Goal: Task Accomplishment & Management: Use online tool/utility

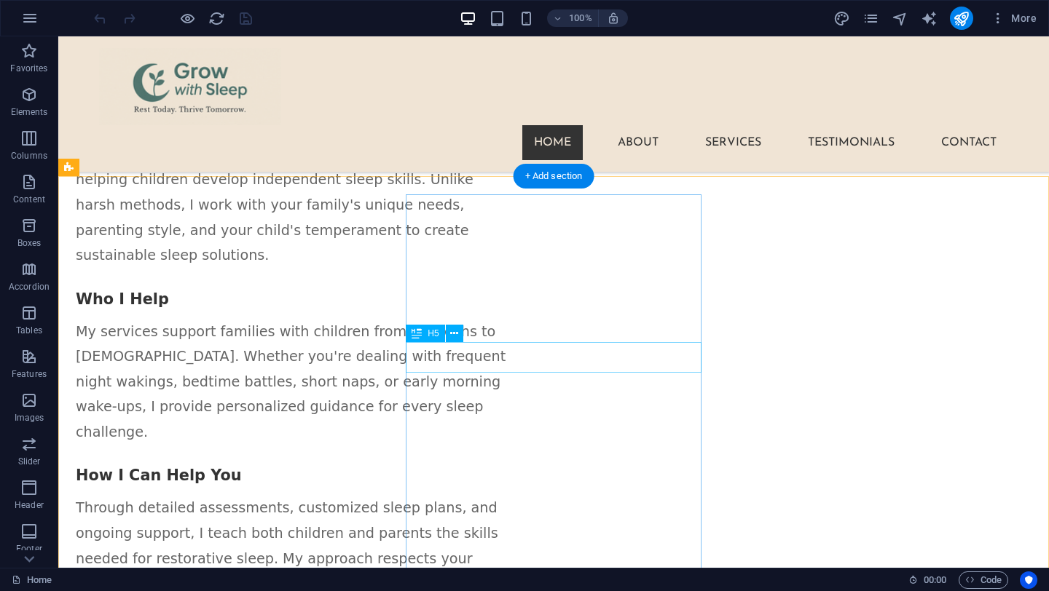
scroll to position [1957, 0]
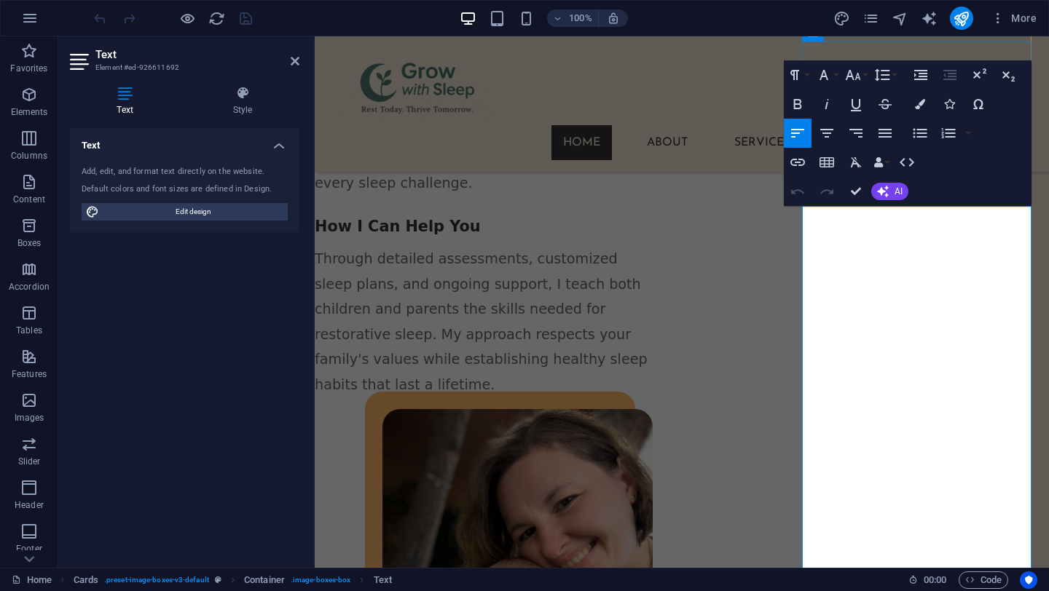
scroll to position [2071, 17]
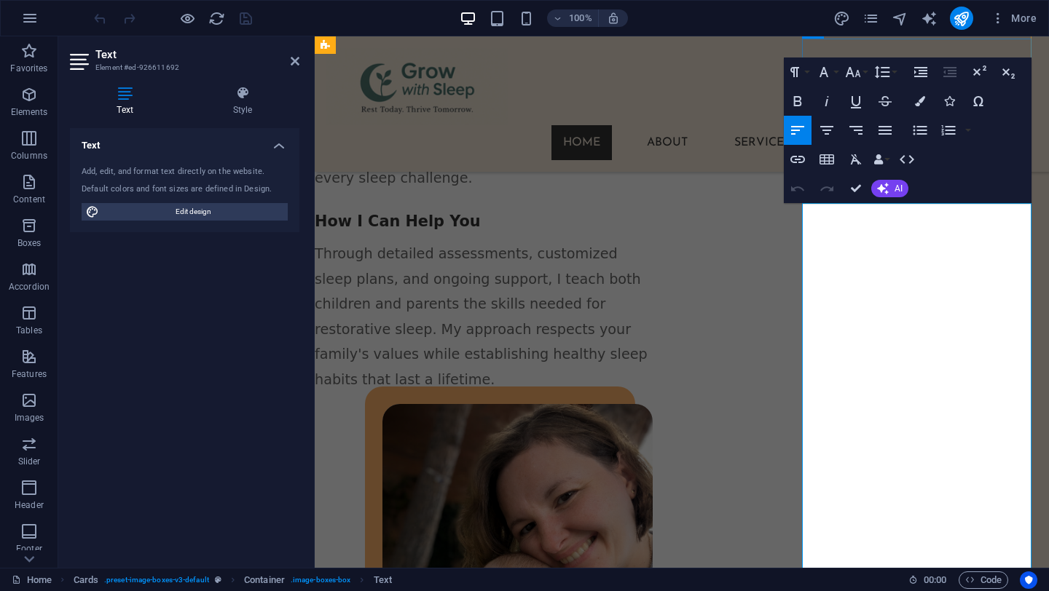
drag, startPoint x: 814, startPoint y: 361, endPoint x: 967, endPoint y: 380, distance: 154.1
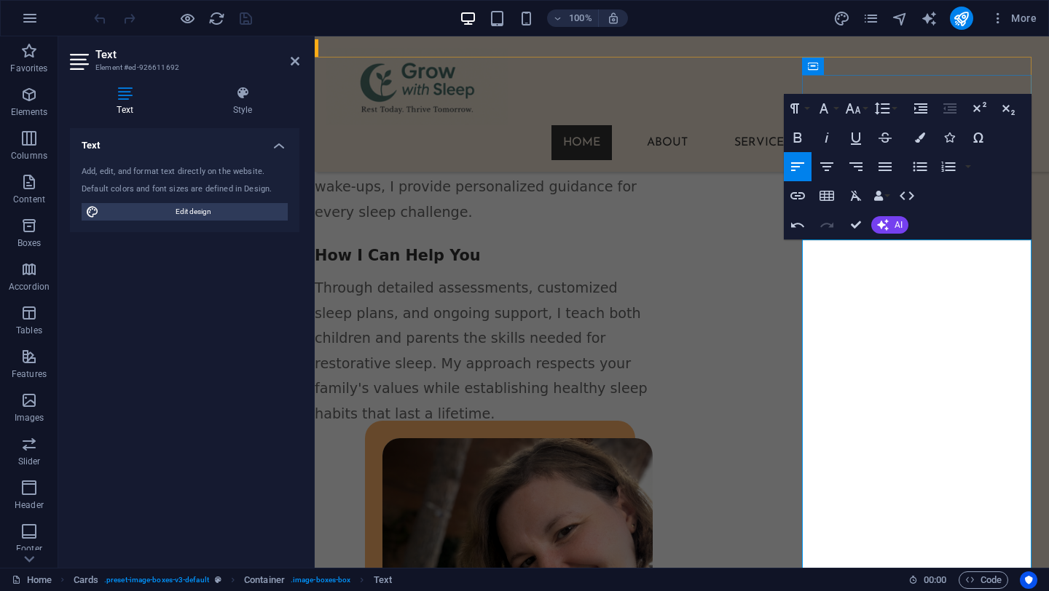
scroll to position [2034, 17]
drag, startPoint x: 982, startPoint y: 293, endPoint x: 806, endPoint y: 282, distance: 176.6
click at [920, 141] on icon "button" at bounding box center [920, 138] width 10 height 10
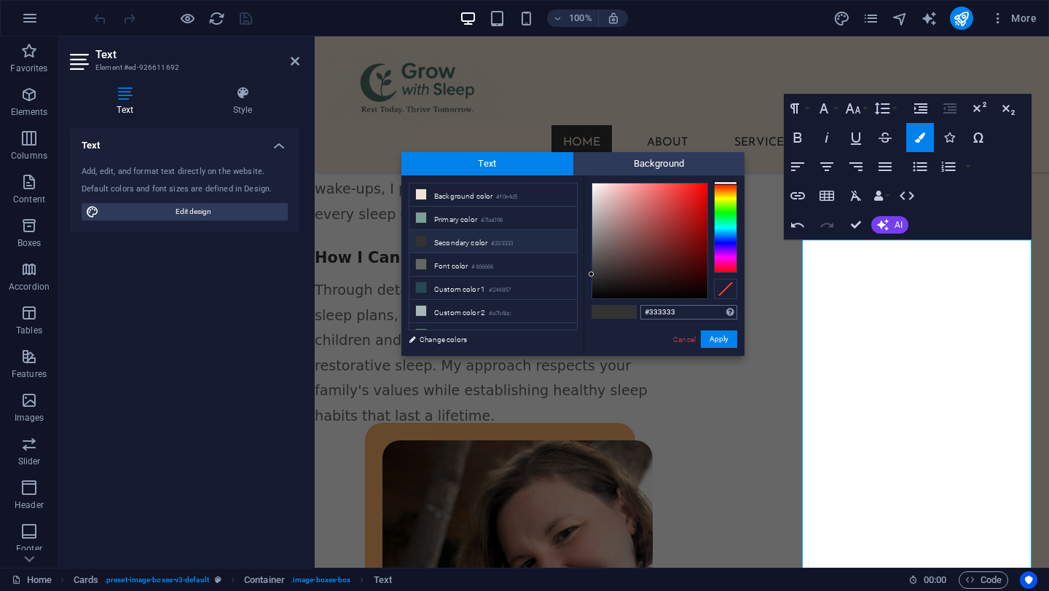
drag, startPoint x: 648, startPoint y: 311, endPoint x: 693, endPoint y: 311, distance: 45.9
click at [693, 311] on input "#333333" at bounding box center [688, 312] width 97 height 15
type input "#ffffff"
click at [634, 337] on div "#ffffff Supported formats #0852ed rgb(8, 82, 237) rgba(8, 82, 237, 90%) hsv(221…" at bounding box center [663, 372] width 161 height 392
click at [717, 338] on button "Apply" at bounding box center [719, 339] width 36 height 17
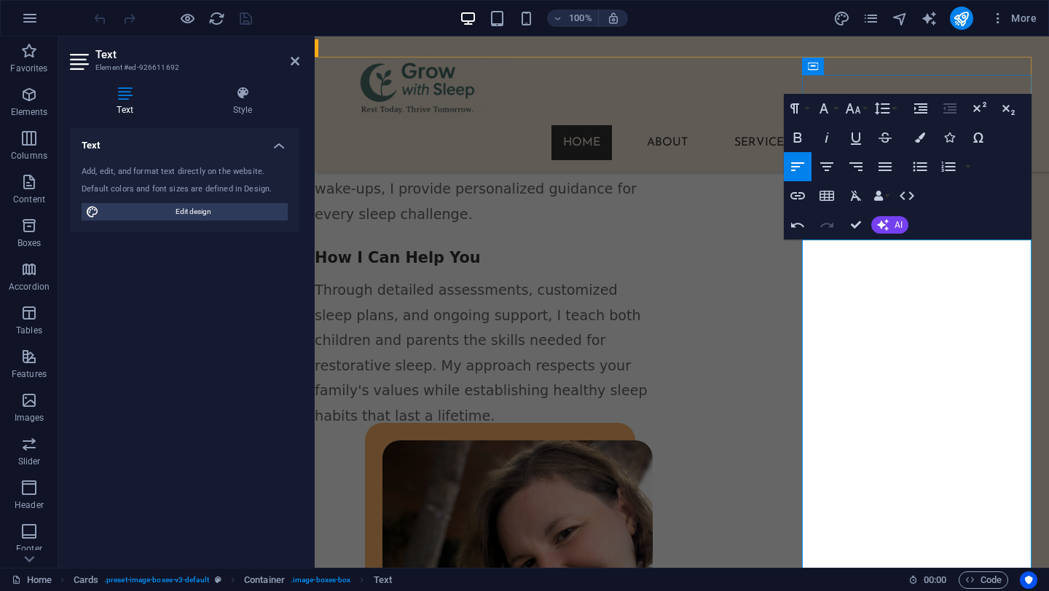
click at [919, 139] on icon "button" at bounding box center [920, 138] width 10 height 10
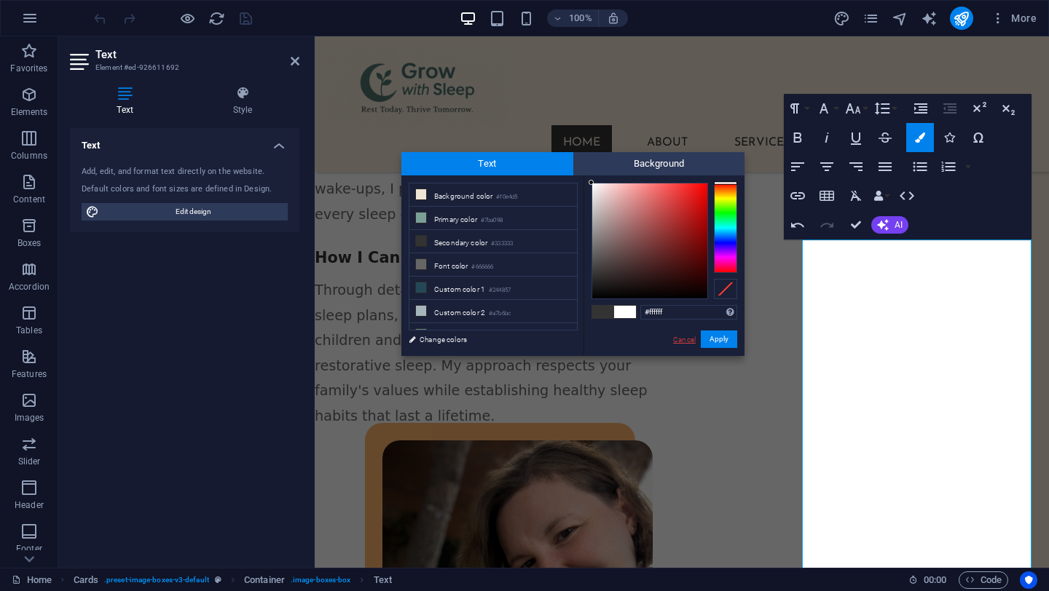
click at [683, 341] on link "Cancel" at bounding box center [684, 339] width 25 height 11
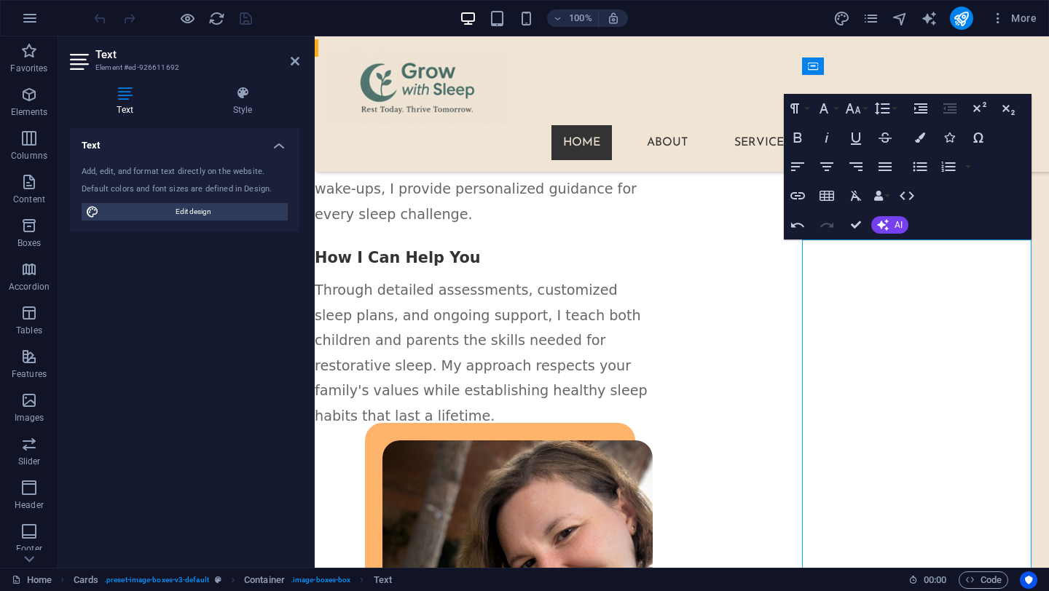
drag, startPoint x: 809, startPoint y: 277, endPoint x: 900, endPoint y: 277, distance: 90.3
drag, startPoint x: 817, startPoint y: 275, endPoint x: 1002, endPoint y: 297, distance: 185.7
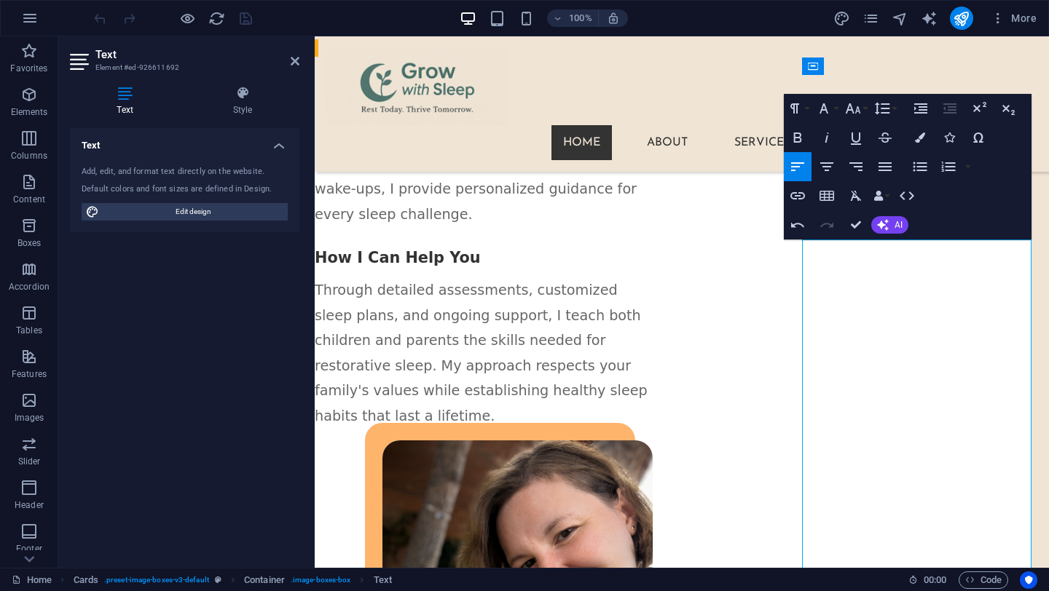
click at [878, 109] on icon "button" at bounding box center [881, 108] width 17 height 17
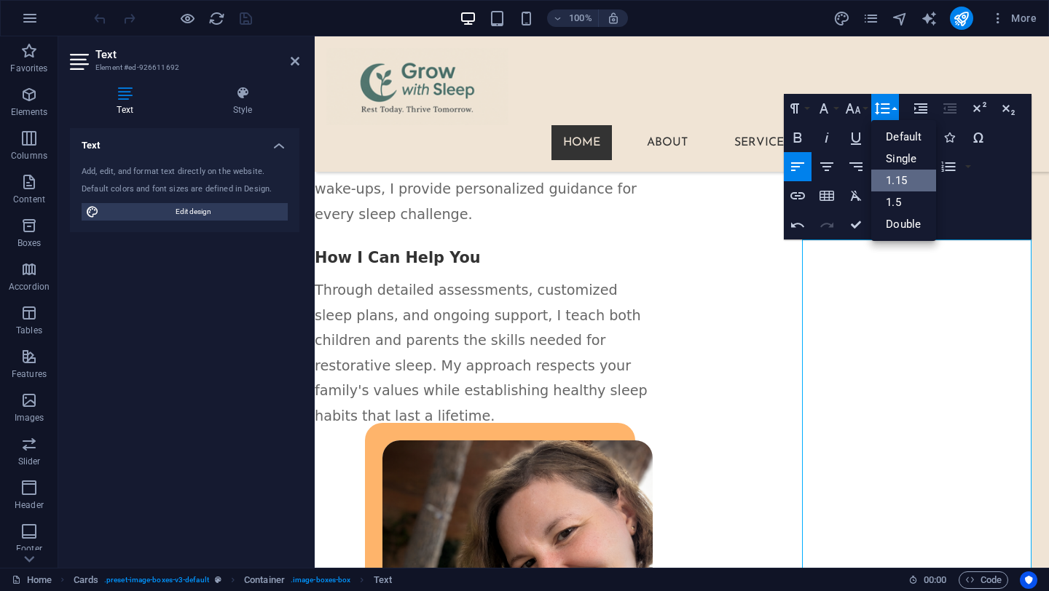
click at [898, 178] on link "1.15" at bounding box center [903, 181] width 65 height 22
click at [884, 109] on icon "button" at bounding box center [882, 108] width 15 height 12
click at [897, 204] on link "1.5" at bounding box center [903, 203] width 65 height 22
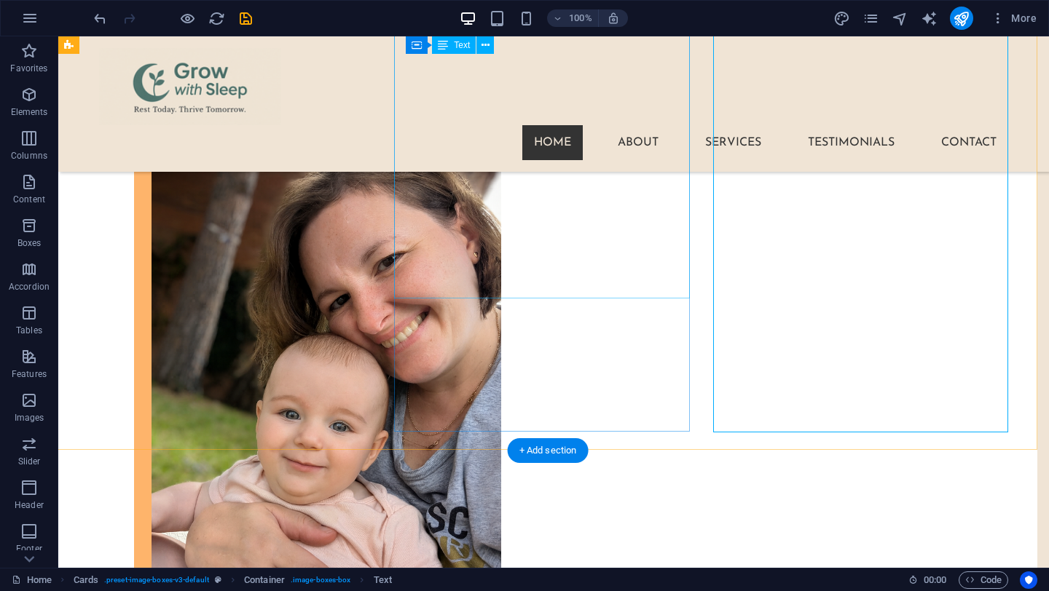
scroll to position [2082, 12]
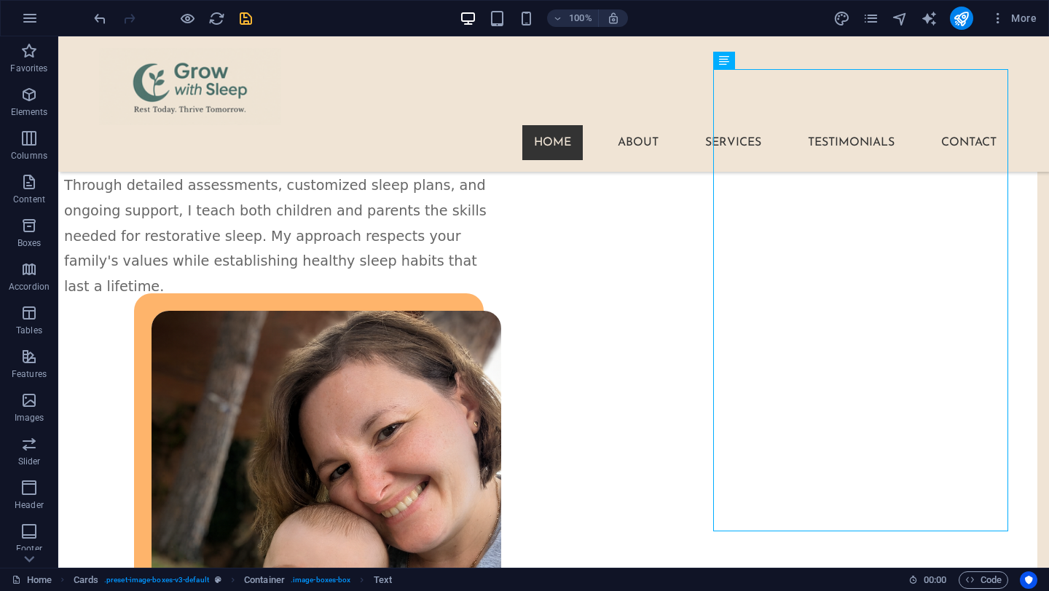
click at [245, 18] on icon "save" at bounding box center [245, 18] width 17 height 17
checkbox input "false"
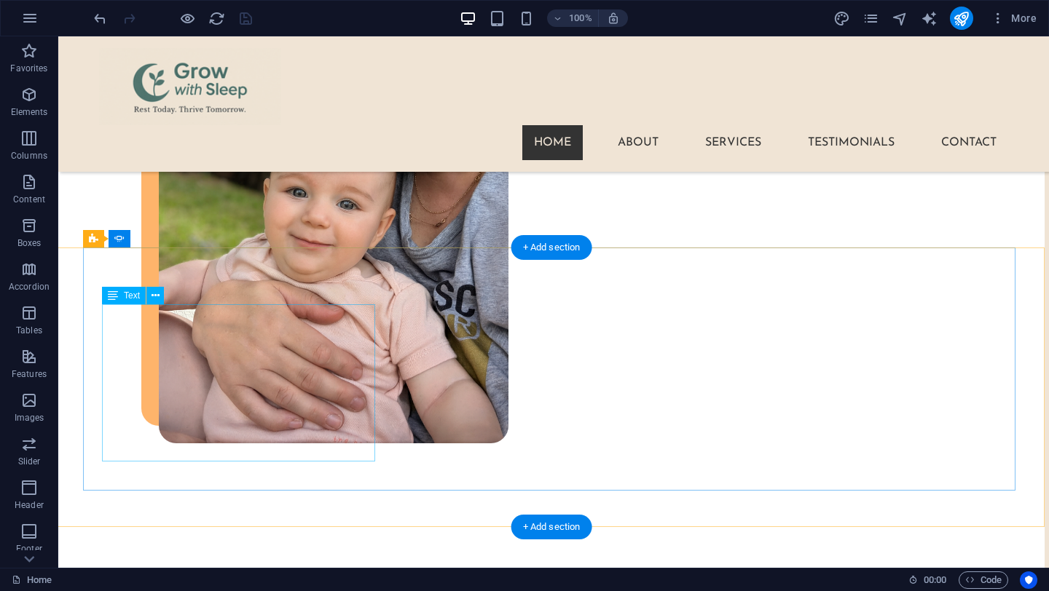
scroll to position [2472, 4]
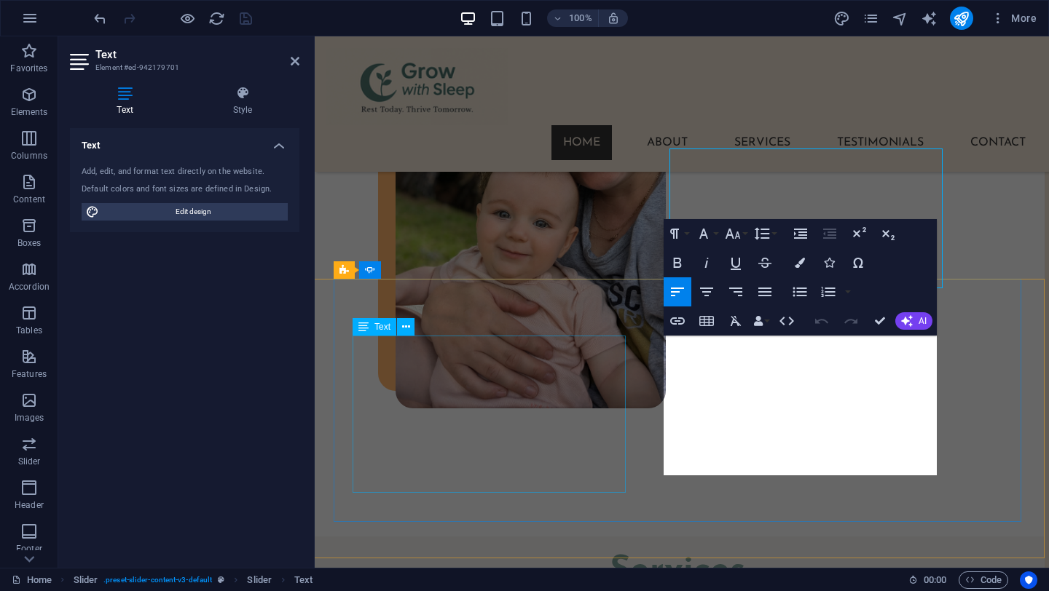
scroll to position [2629, 4]
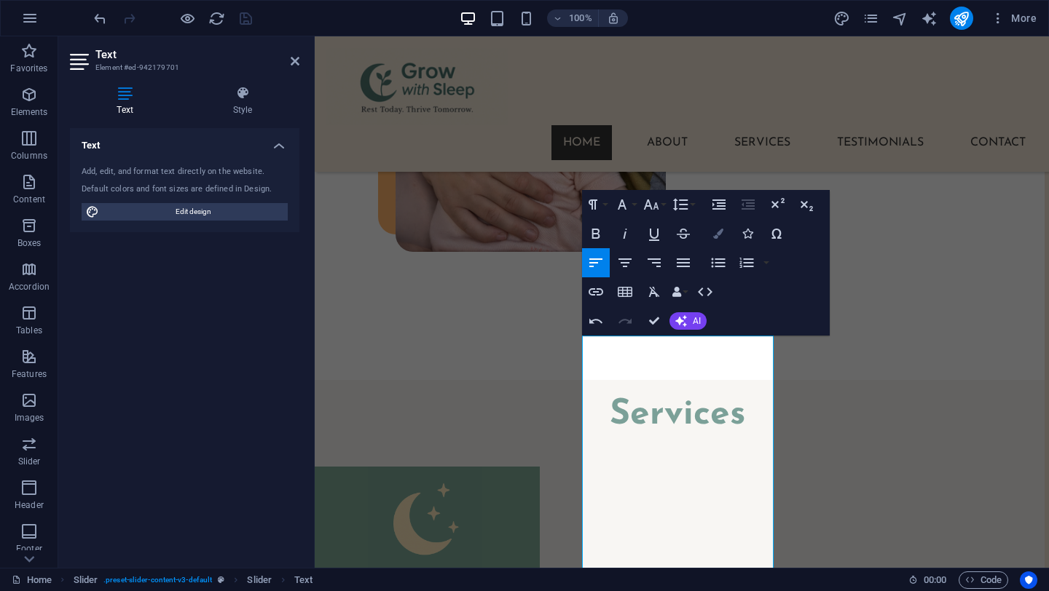
click at [715, 233] on icon "button" at bounding box center [718, 234] width 10 height 10
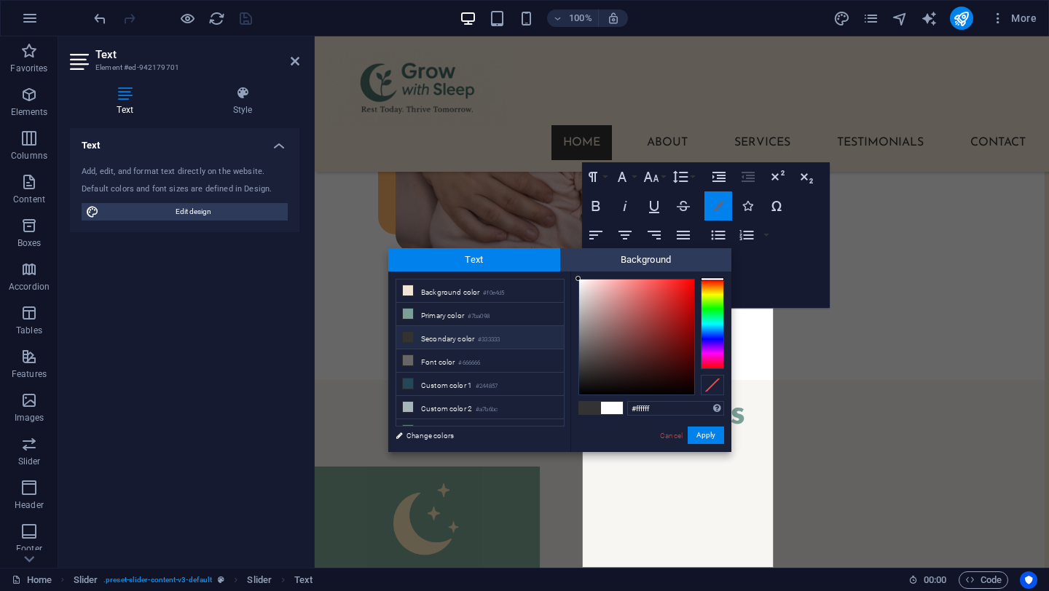
scroll to position [2657, 4]
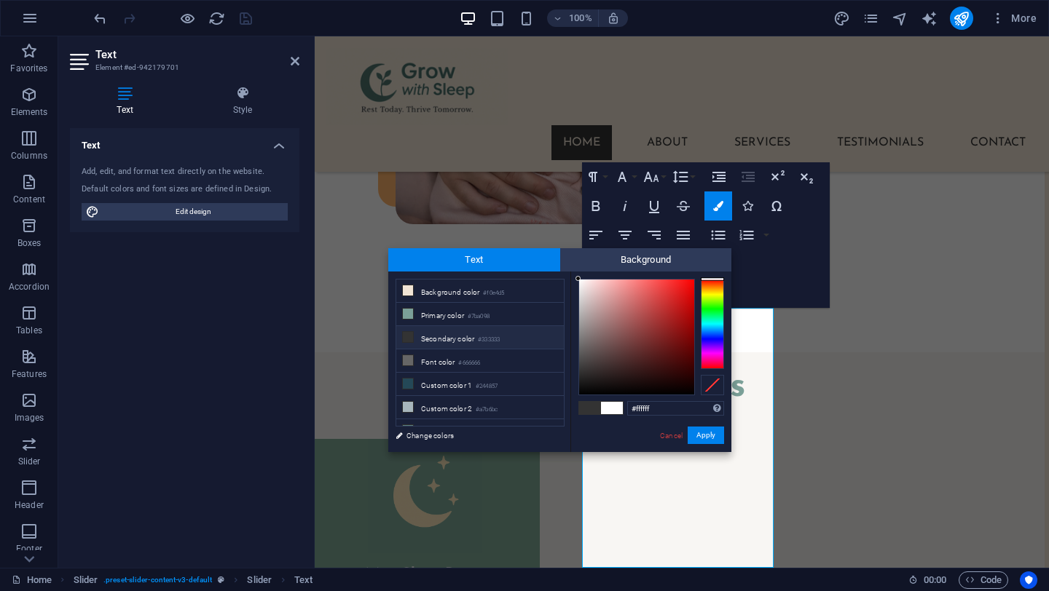
click at [590, 414] on div at bounding box center [600, 408] width 45 height 14
click at [498, 341] on small "#333333" at bounding box center [489, 340] width 22 height 10
type input "#333333"
click at [616, 437] on div "#333333 Supported formats #0852ed rgb(8, 82, 237) rgba(8, 82, 237, 90%) hsv(221…" at bounding box center [650, 468] width 161 height 392
click at [637, 430] on div "#333333 Supported formats #0852ed rgb(8, 82, 237) rgba(8, 82, 237, 90%) hsv(221…" at bounding box center [650, 468] width 161 height 392
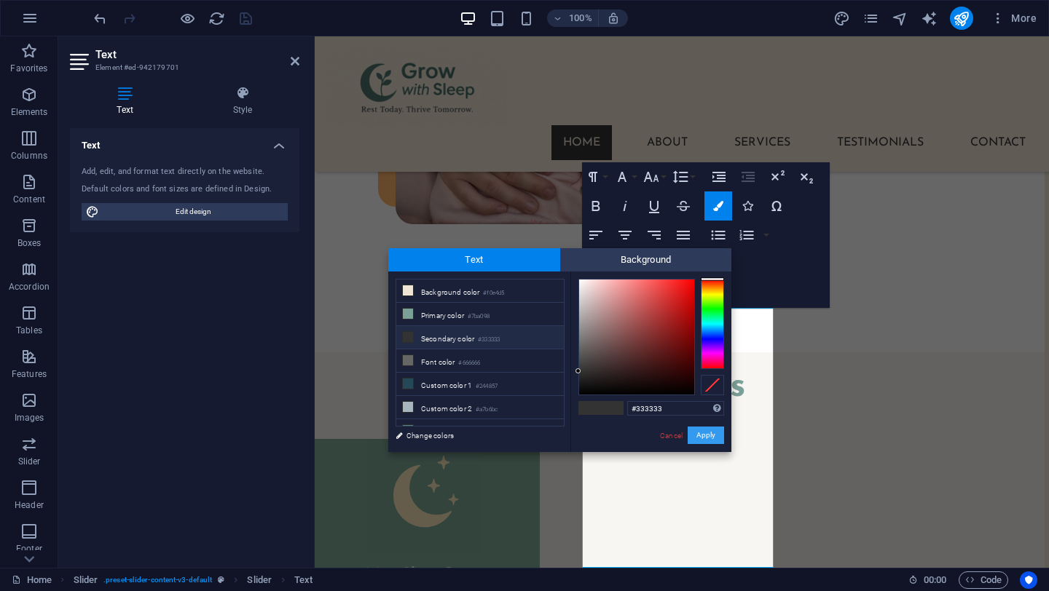
click at [704, 431] on button "Apply" at bounding box center [706, 435] width 36 height 17
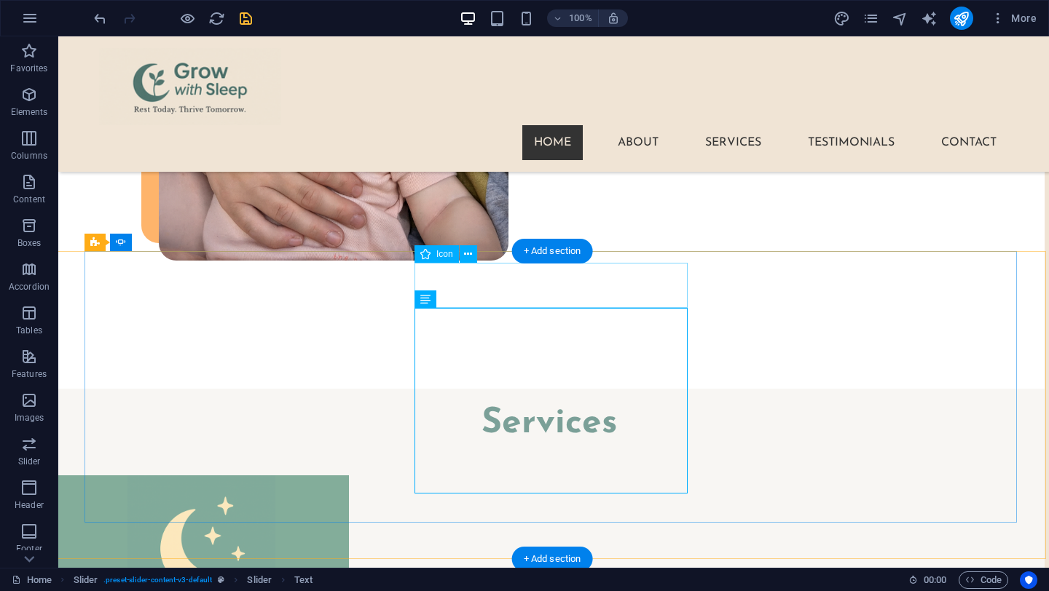
scroll to position [2469, 3]
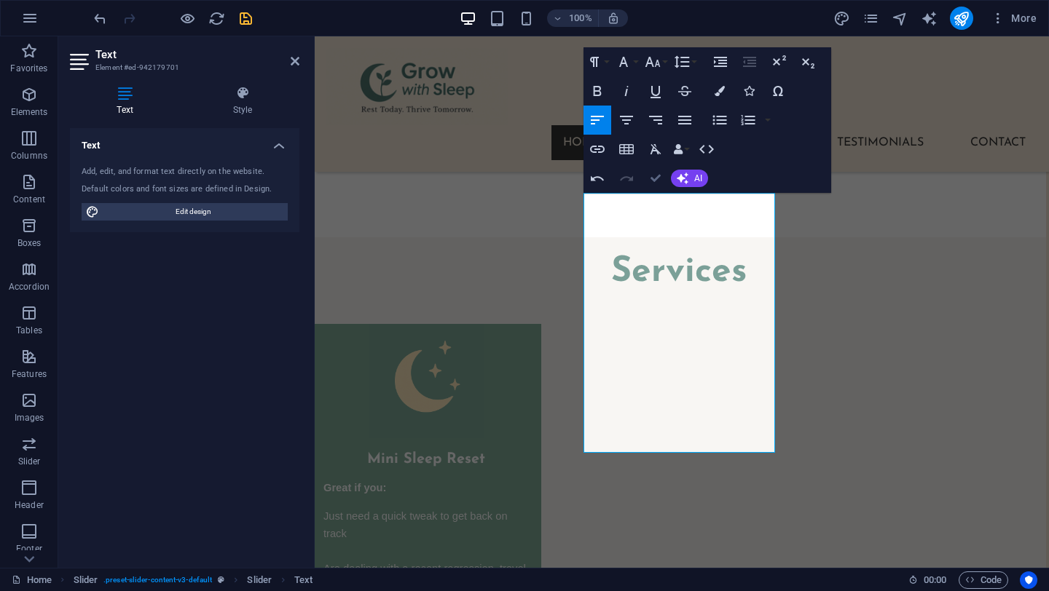
scroll to position [2584, 3]
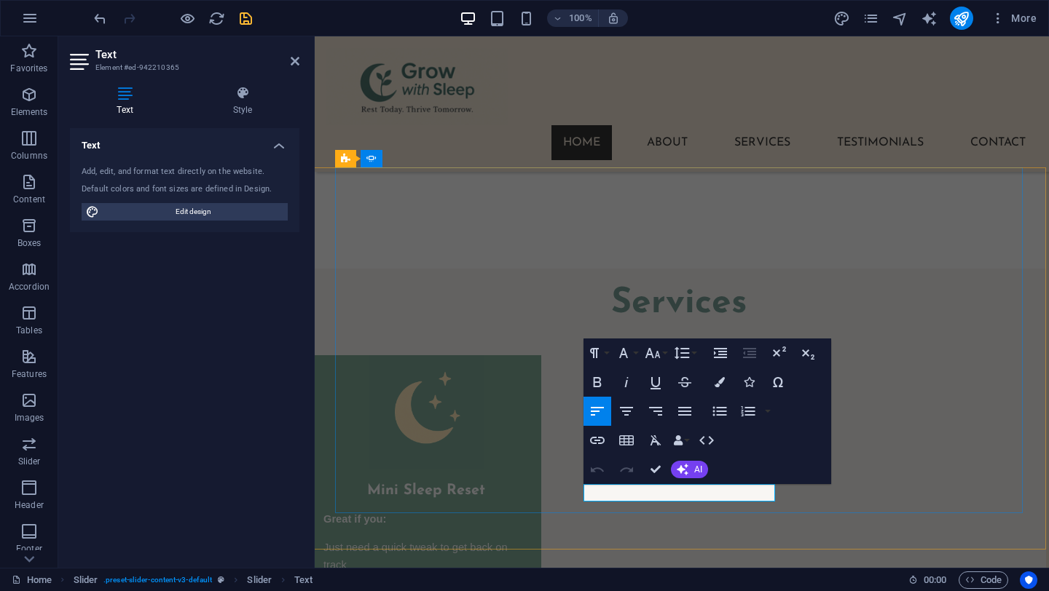
drag, startPoint x: 664, startPoint y: 492, endPoint x: 755, endPoint y: 489, distance: 91.1
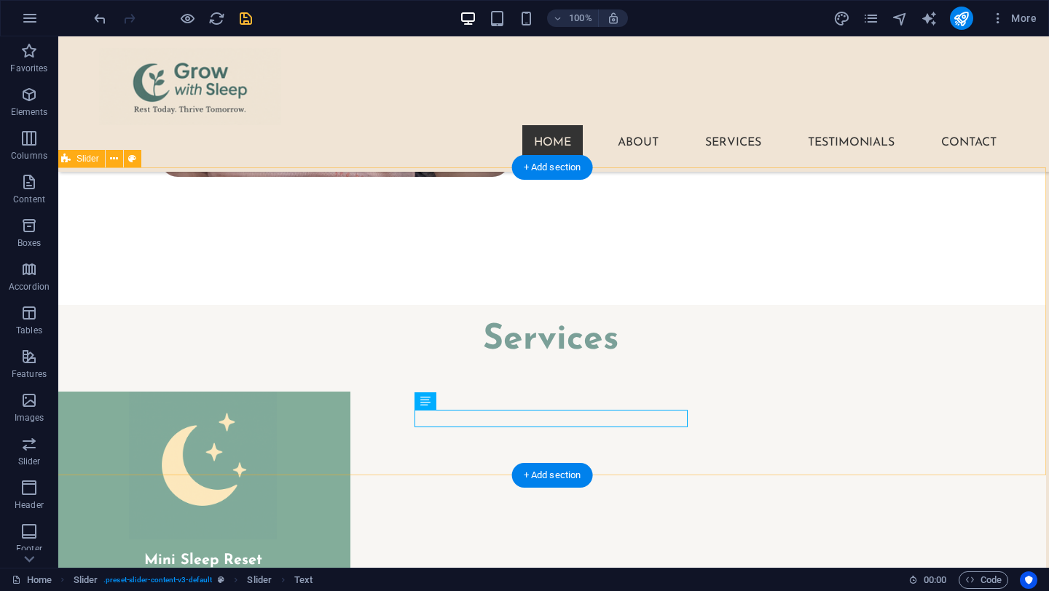
scroll to position [2552, 3]
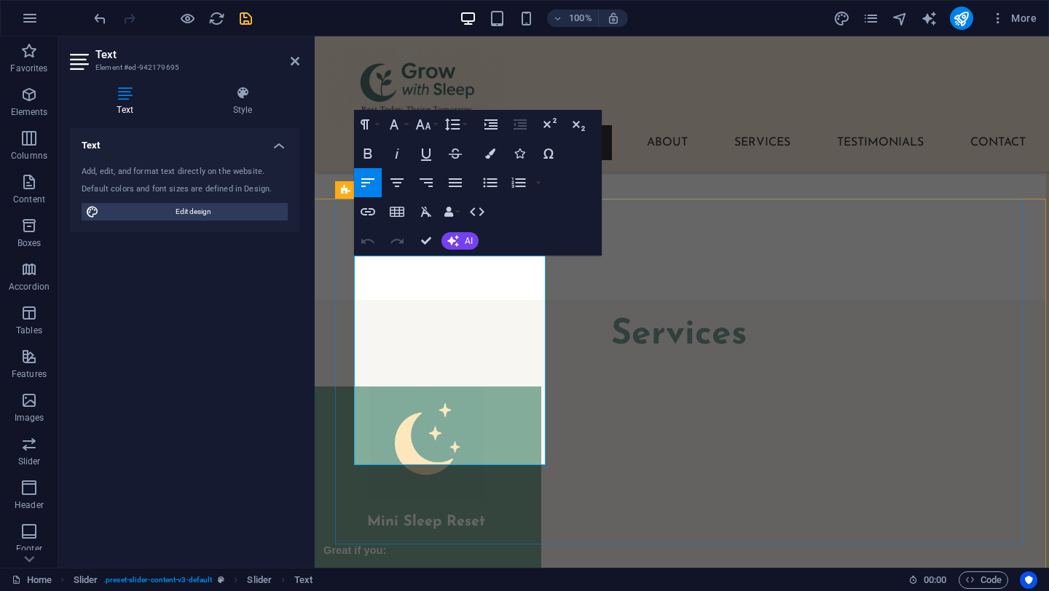
click at [492, 156] on icon "button" at bounding box center [490, 154] width 10 height 10
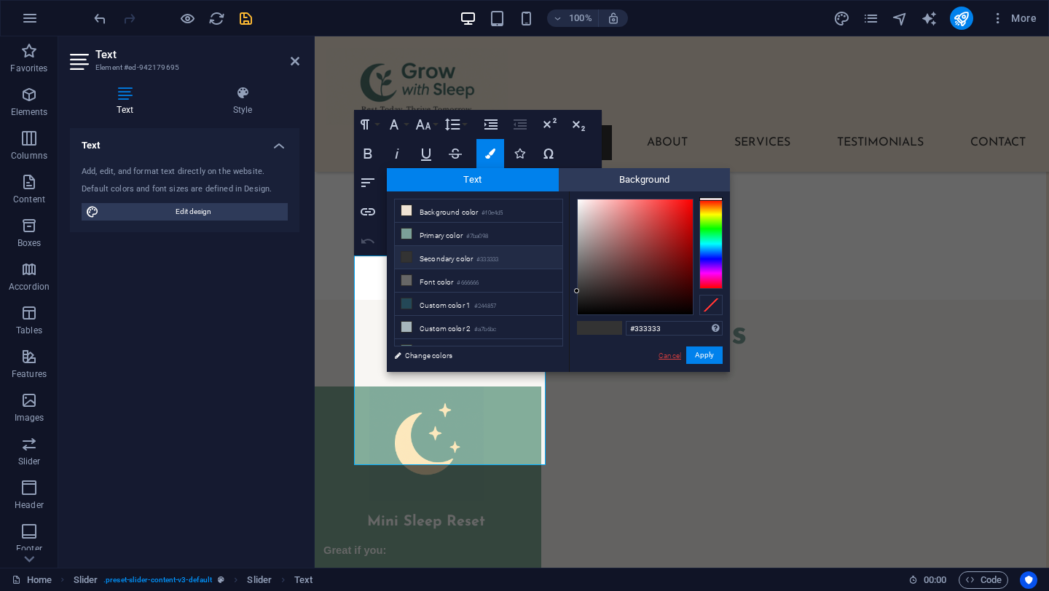
click at [666, 359] on link "Cancel" at bounding box center [669, 355] width 25 height 11
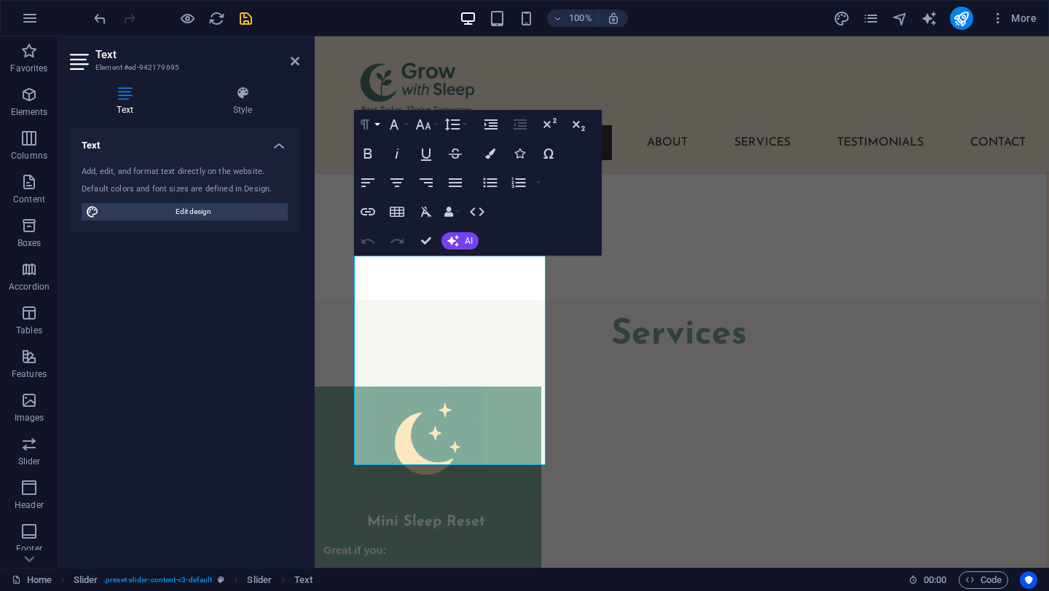
click at [377, 122] on button "Paragraph Format" at bounding box center [368, 124] width 28 height 29
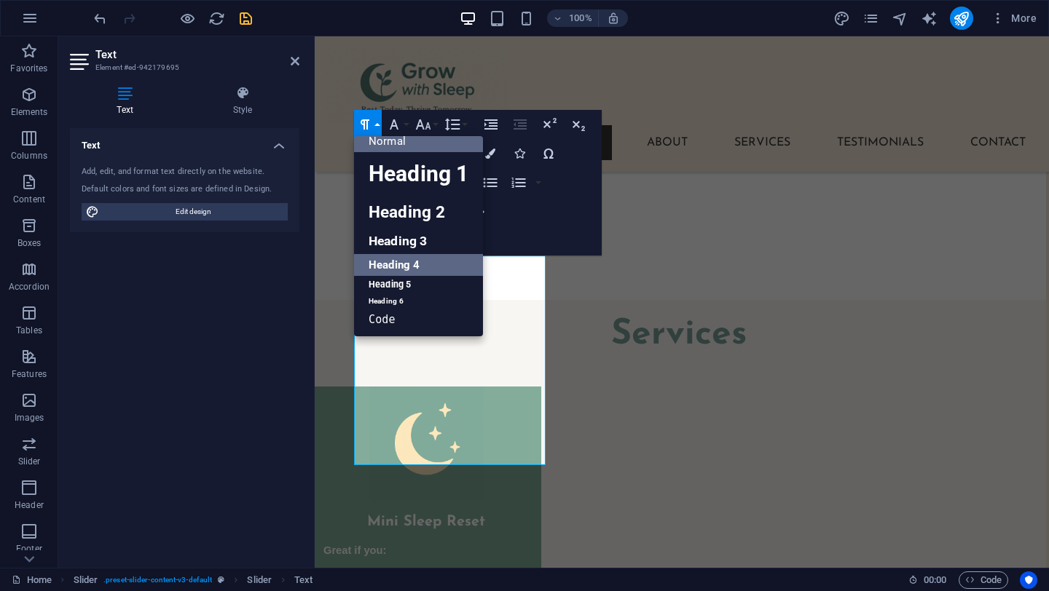
scroll to position [0, 0]
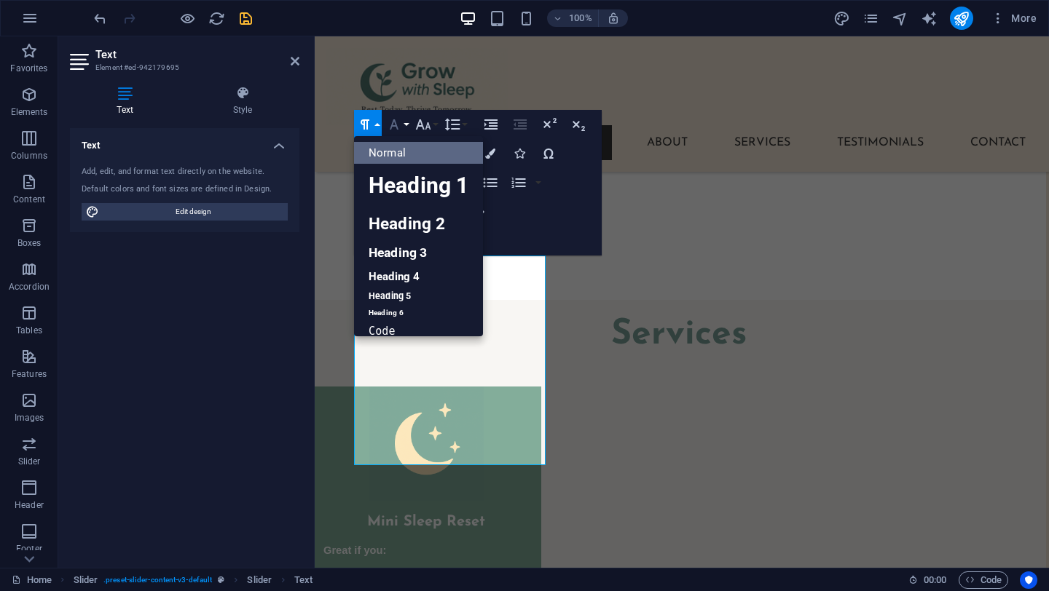
click at [407, 126] on button "Font Family" at bounding box center [397, 124] width 28 height 29
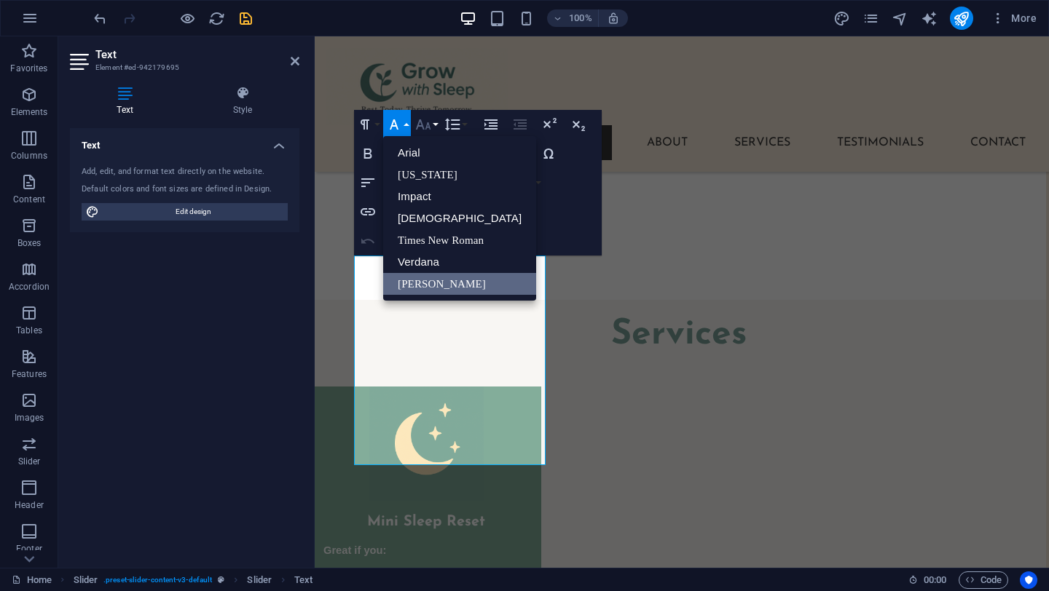
click at [436, 126] on button "Font Size" at bounding box center [426, 124] width 28 height 29
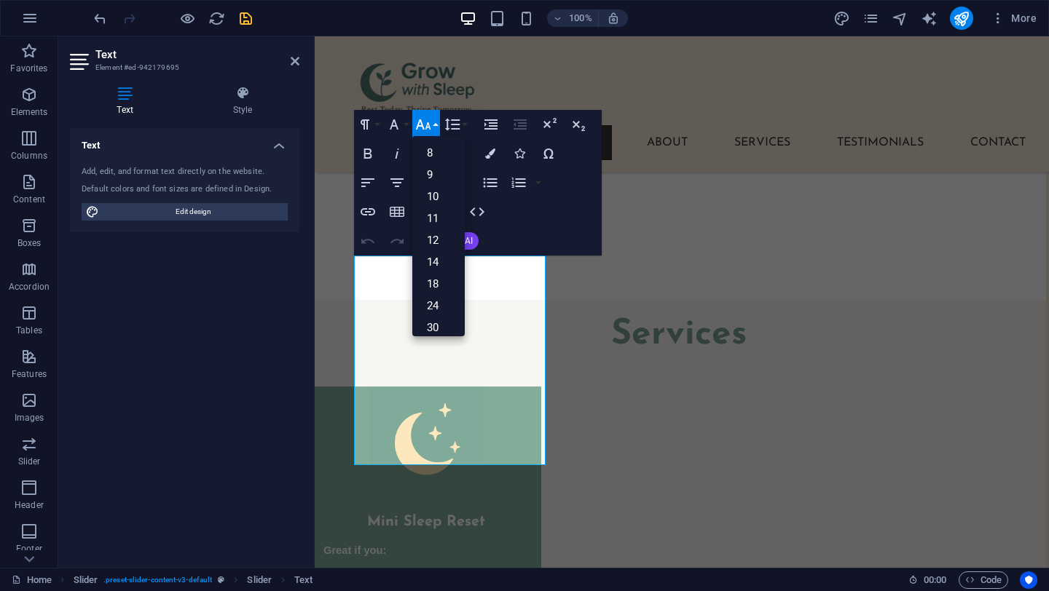
click at [551, 209] on div "Paragraph Format Normal Heading 1 Heading 2 Heading 3 Heading 4 Heading 5 Headi…" at bounding box center [478, 183] width 248 height 146
click at [436, 122] on button "Font Size" at bounding box center [426, 124] width 28 height 29
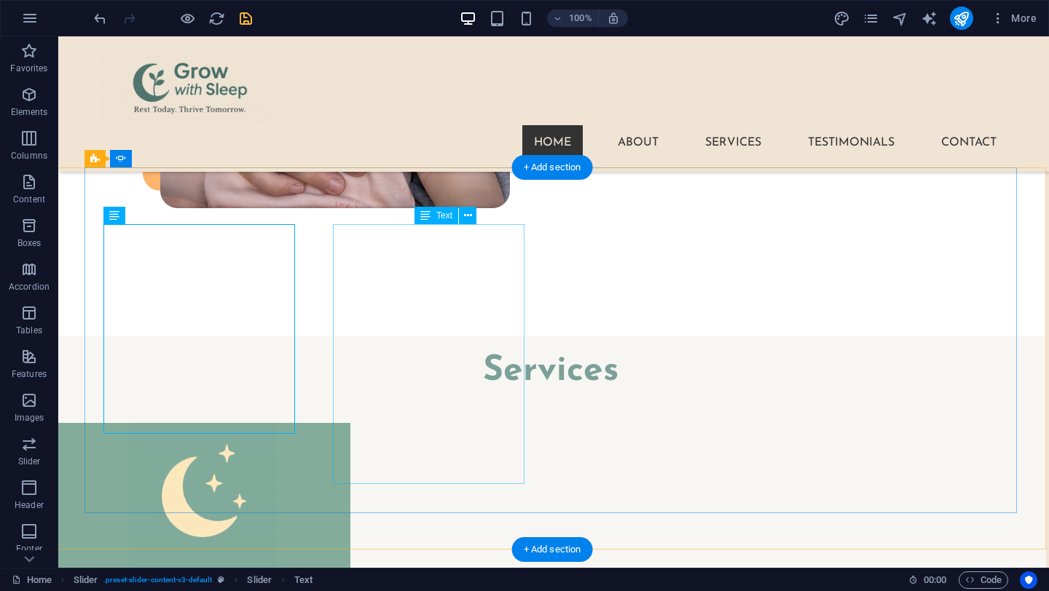
scroll to position [2552, 3]
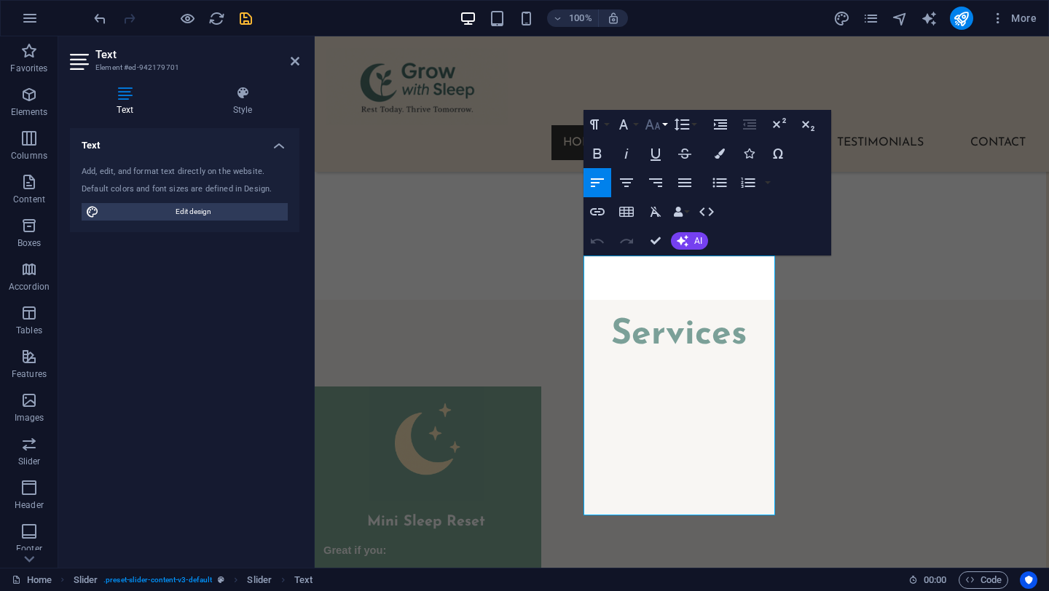
click at [663, 123] on button "Font Size" at bounding box center [656, 124] width 28 height 29
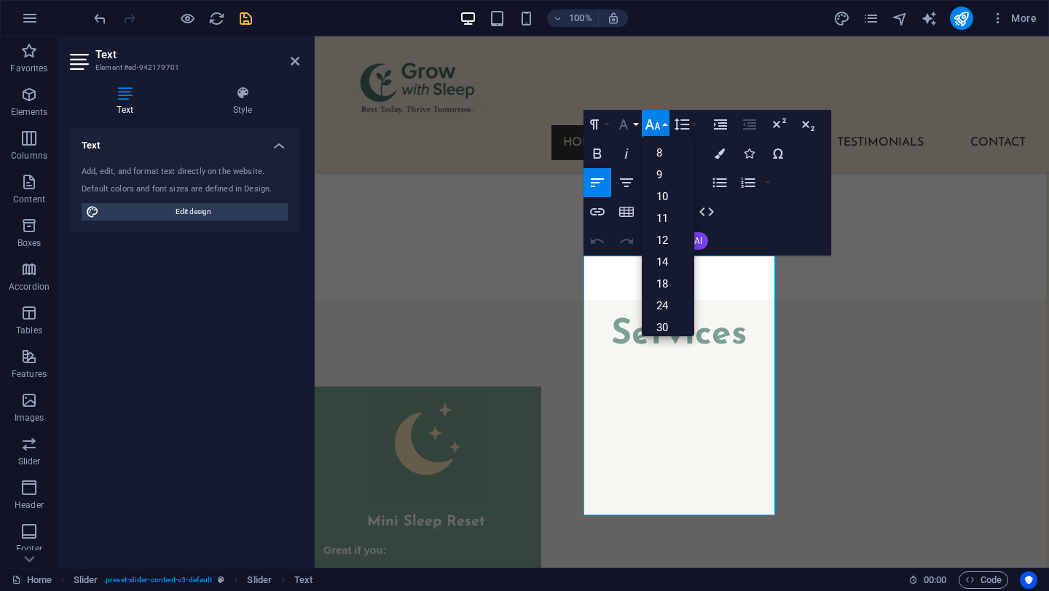
click at [631, 122] on icon "button" at bounding box center [623, 124] width 17 height 17
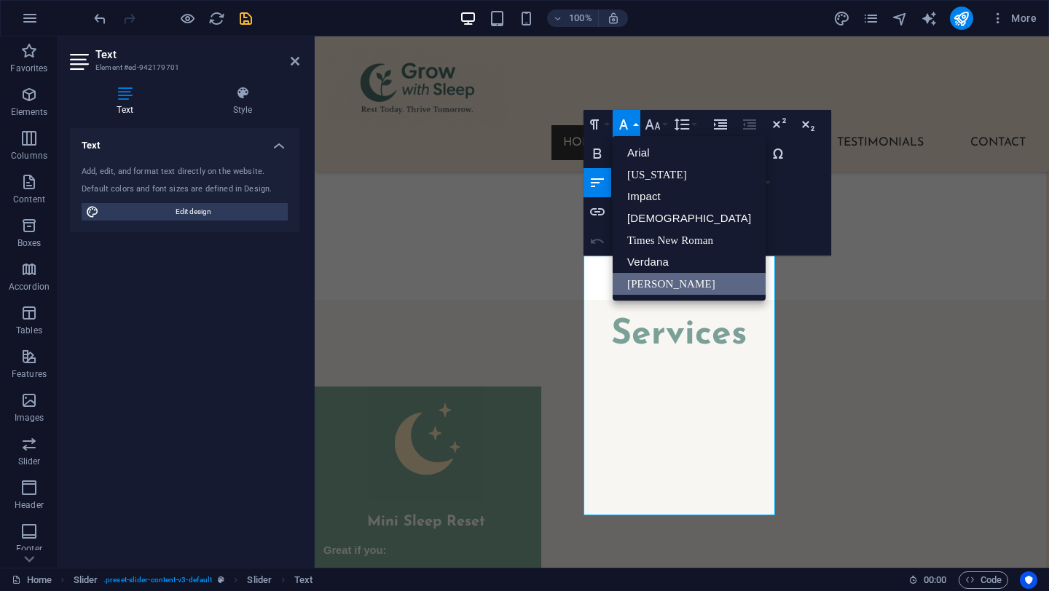
click at [642, 283] on link "[PERSON_NAME]" at bounding box center [689, 284] width 153 height 22
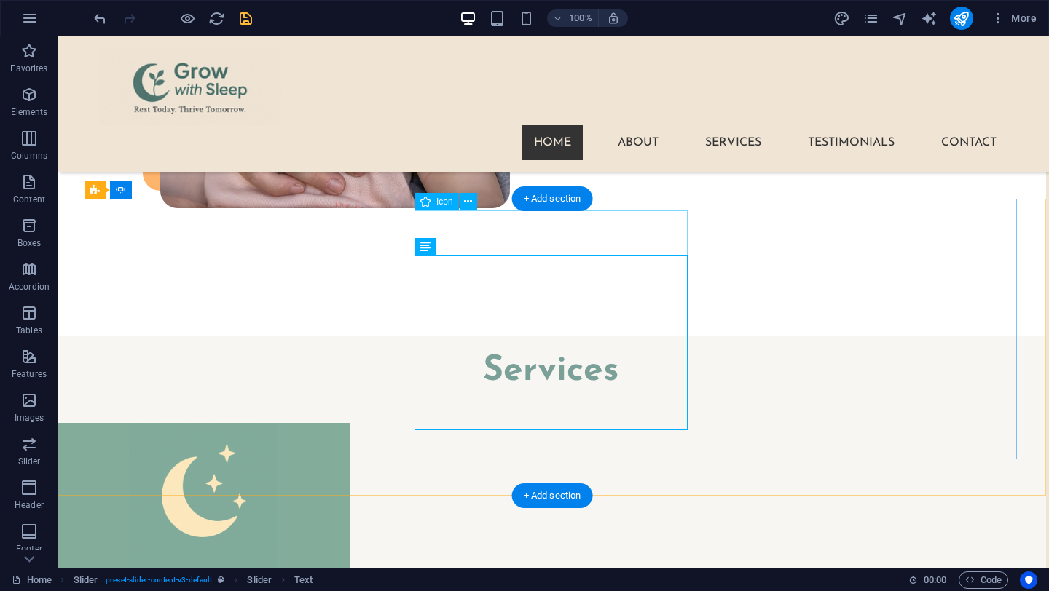
scroll to position [2521, 3]
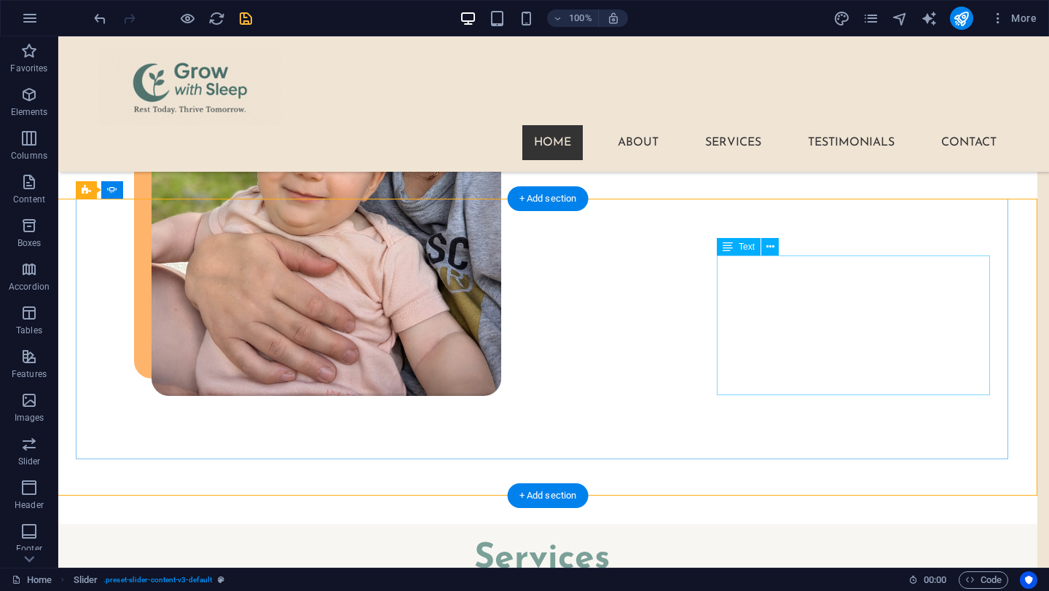
scroll to position [2521, 0]
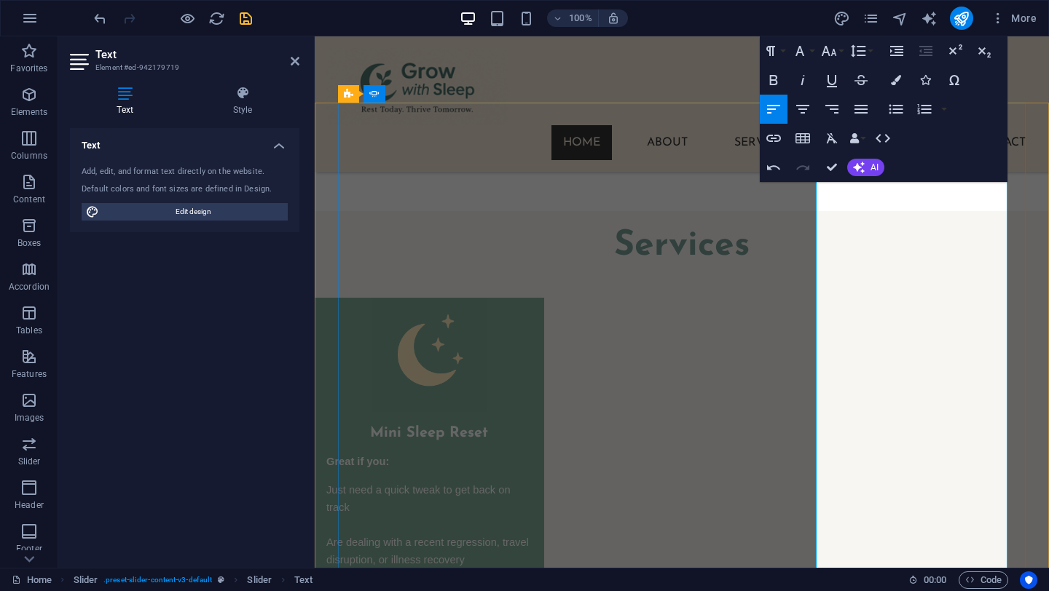
scroll to position [2805, 0]
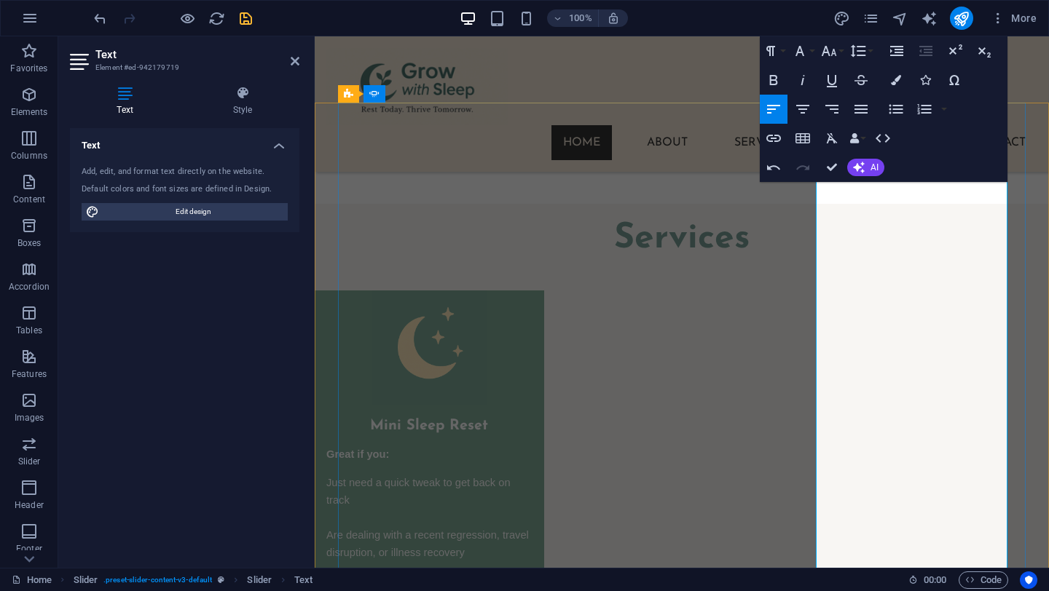
drag, startPoint x: 874, startPoint y: 291, endPoint x: 936, endPoint y: 286, distance: 62.1
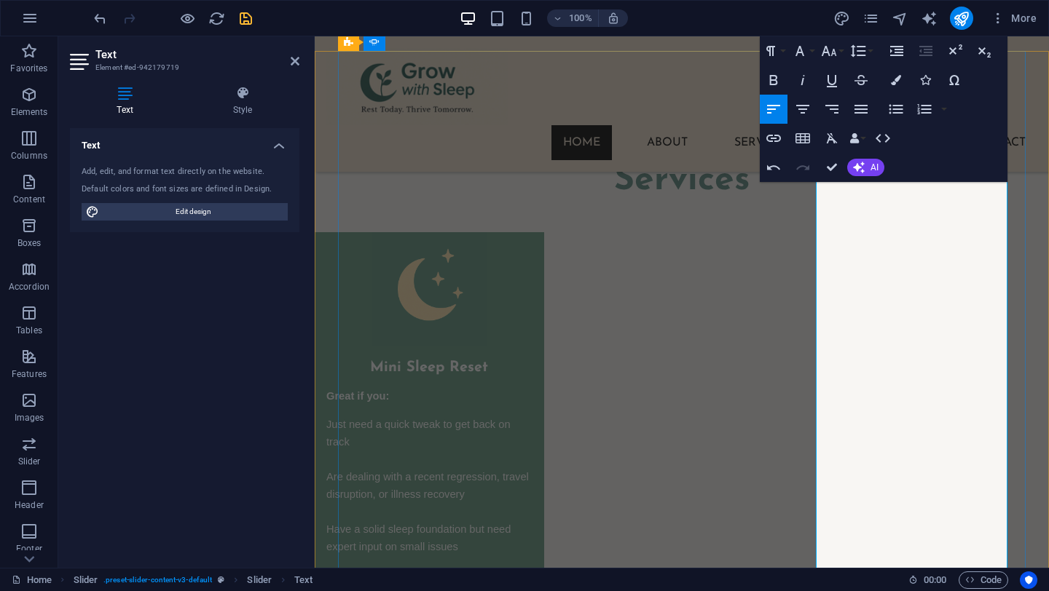
scroll to position [2871, 0]
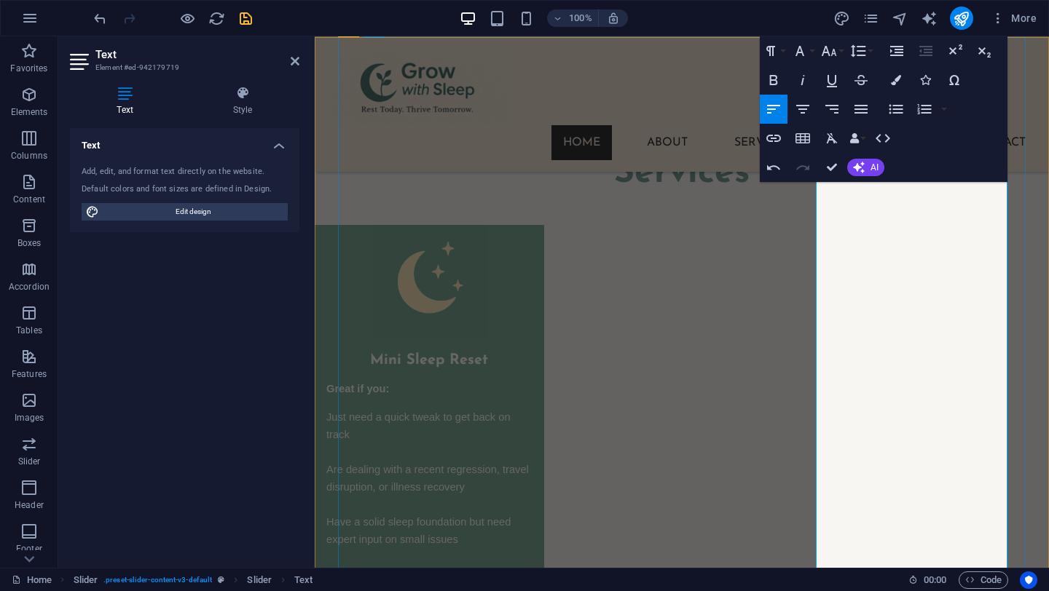
drag, startPoint x: 957, startPoint y: 257, endPoint x: 818, endPoint y: 259, distance: 139.1
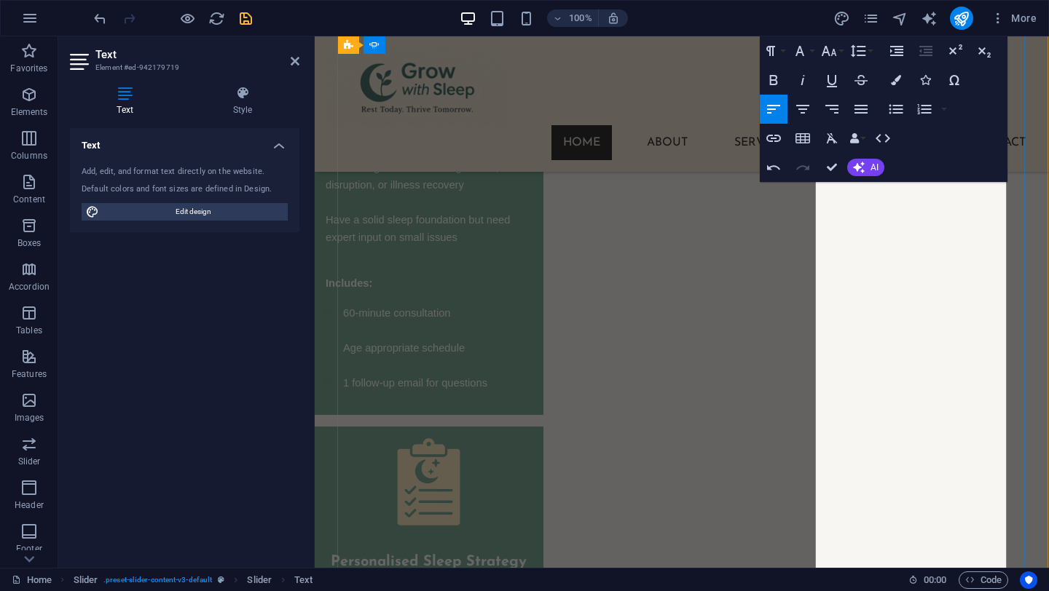
scroll to position [3169, 1]
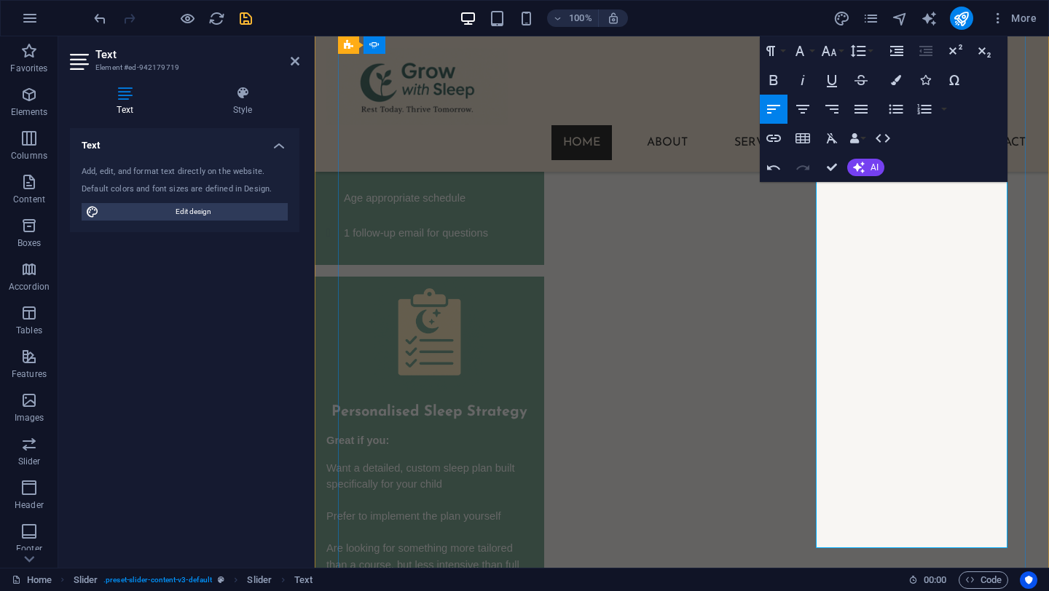
scroll to position [3325, 0]
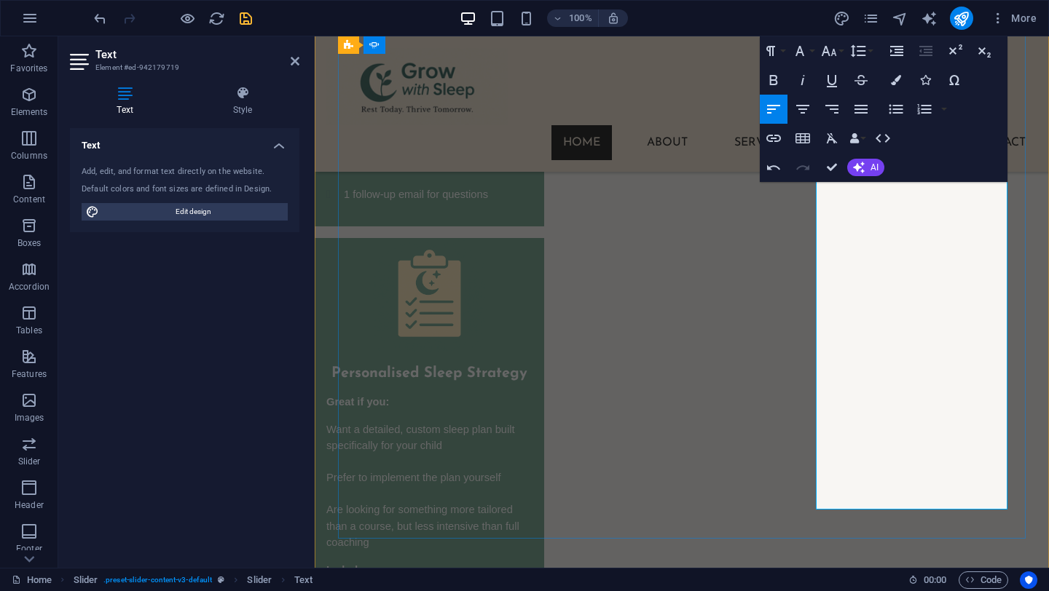
scroll to position [3365, 0]
drag, startPoint x: 835, startPoint y: 162, endPoint x: 835, endPoint y: 315, distance: 153.0
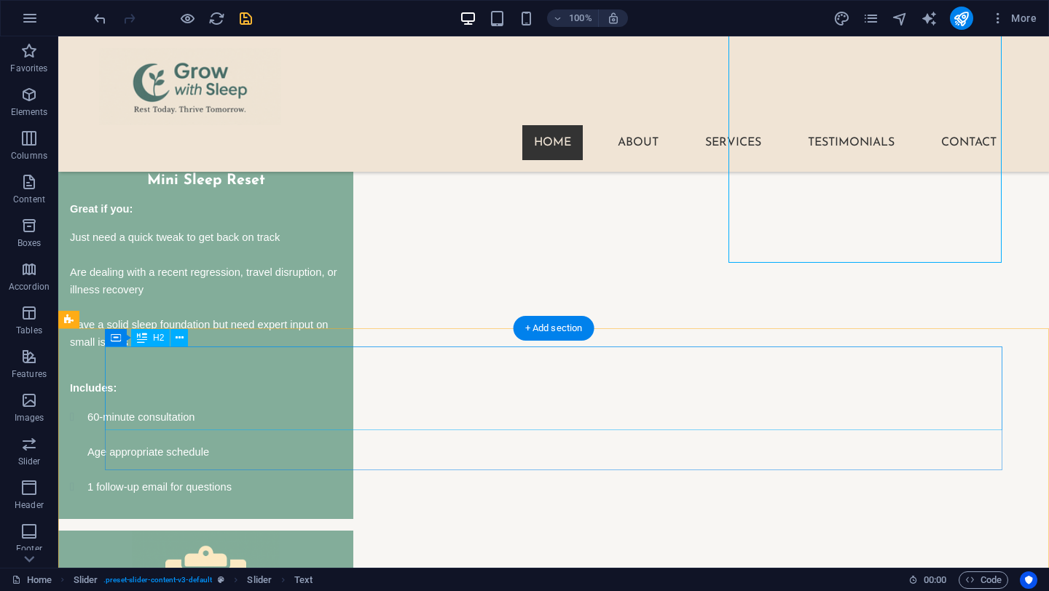
scroll to position [3144, 0]
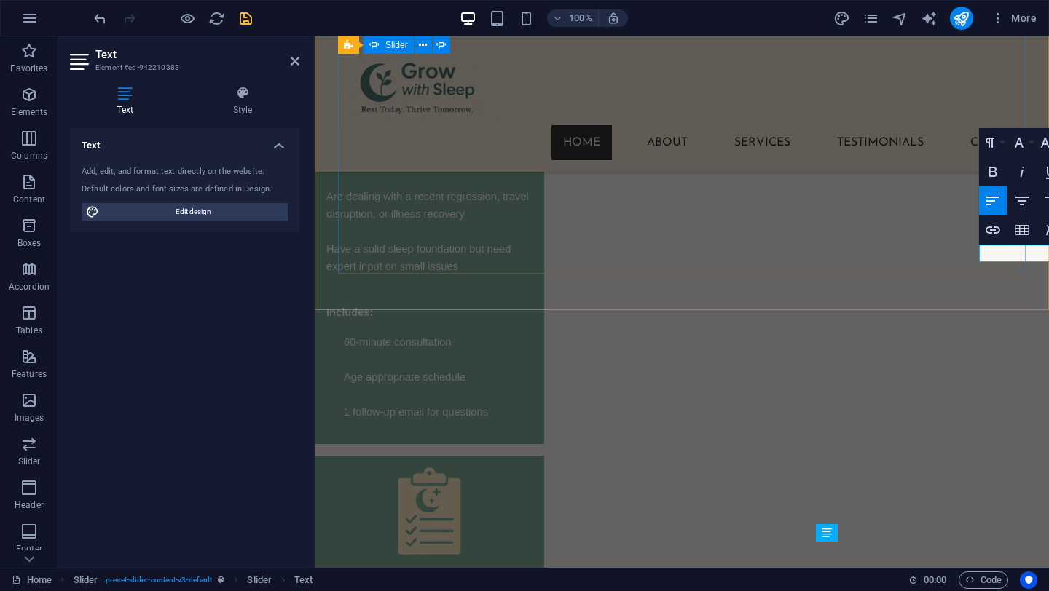
scroll to position [3332, 0]
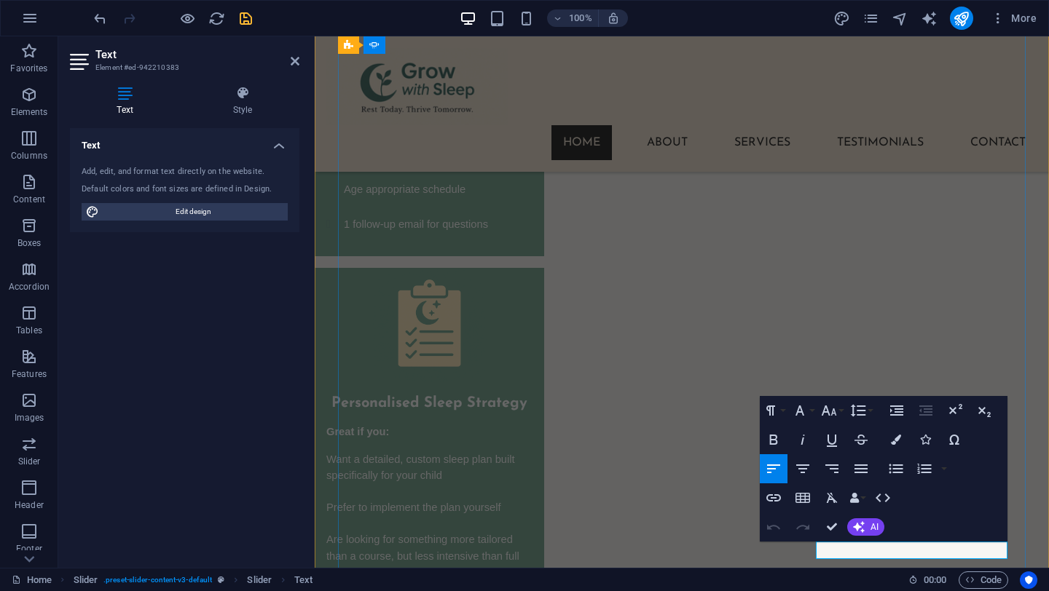
drag, startPoint x: 921, startPoint y: 551, endPoint x: 952, endPoint y: 552, distance: 30.6
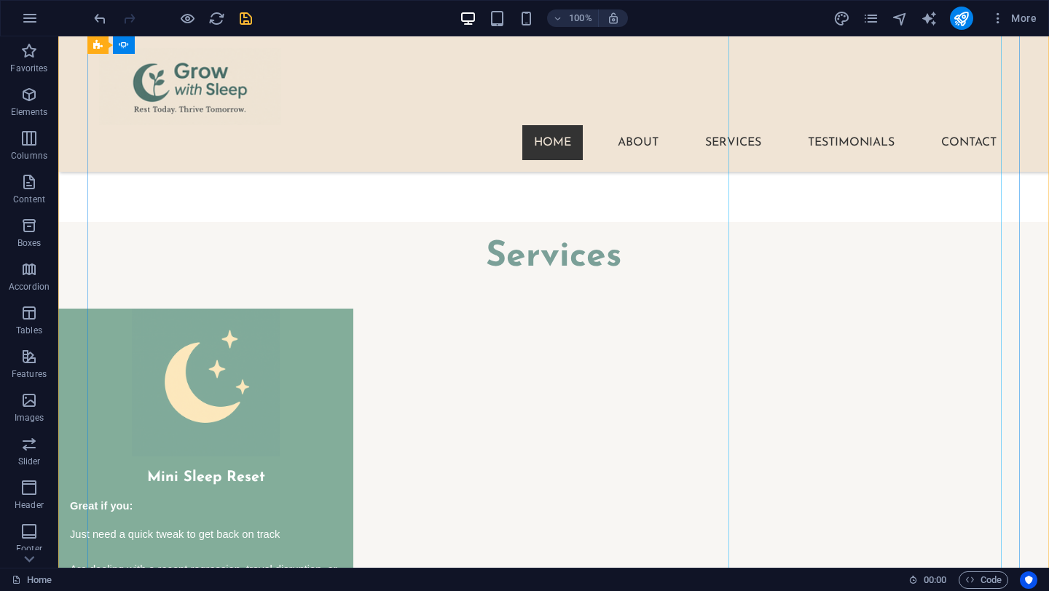
scroll to position [2837, 0]
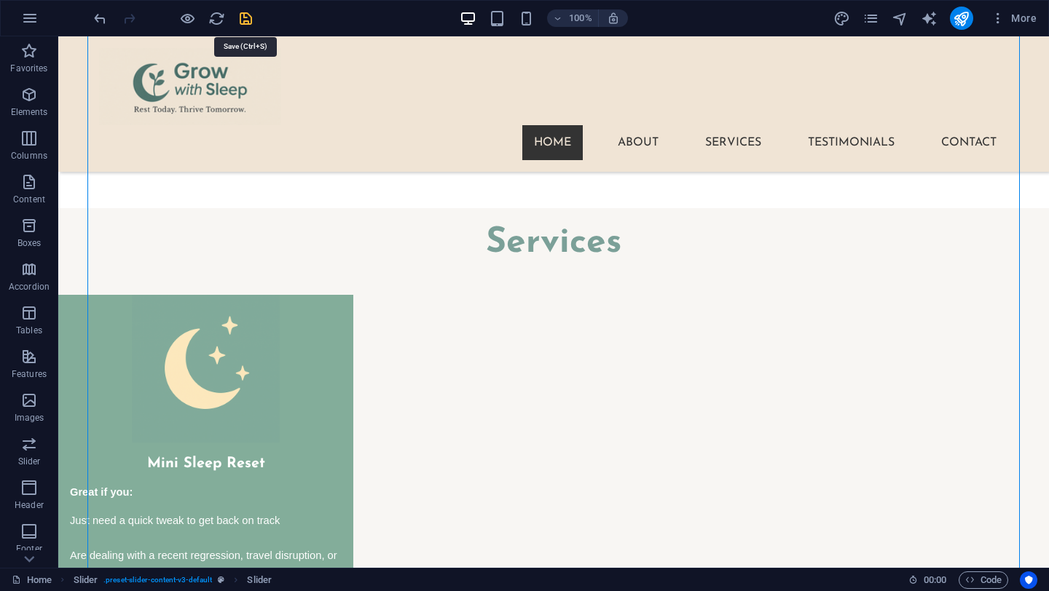
click at [243, 14] on icon "save" at bounding box center [245, 18] width 17 height 17
checkbox input "false"
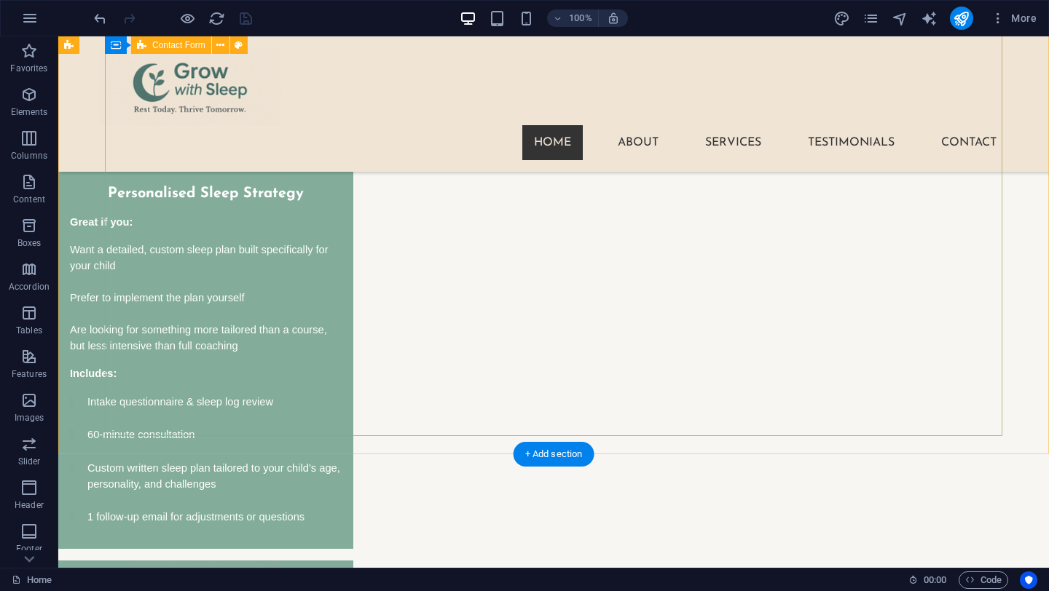
scroll to position [3764, 0]
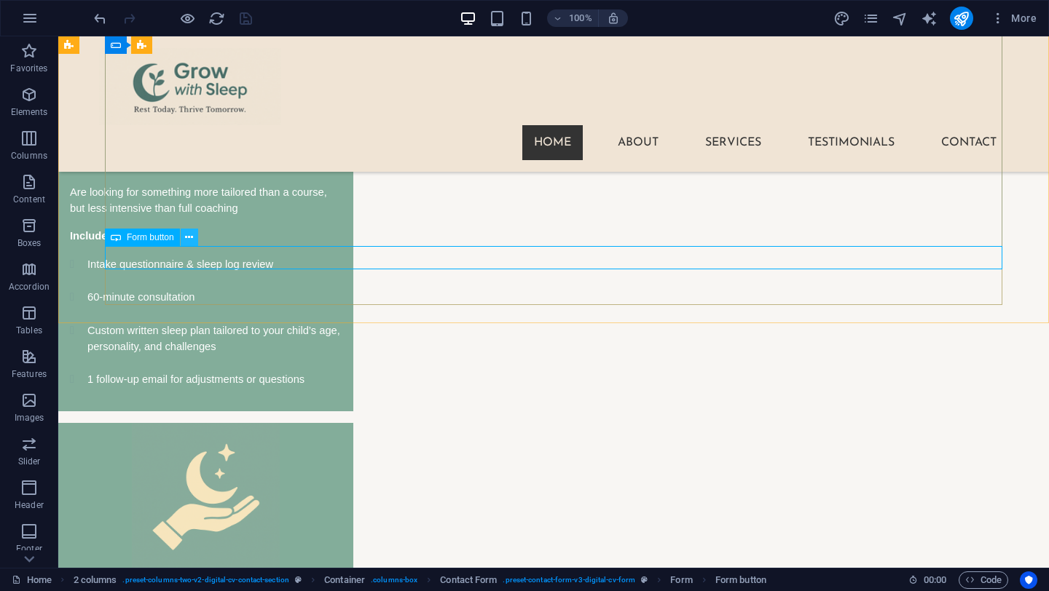
click at [189, 240] on icon at bounding box center [189, 237] width 8 height 15
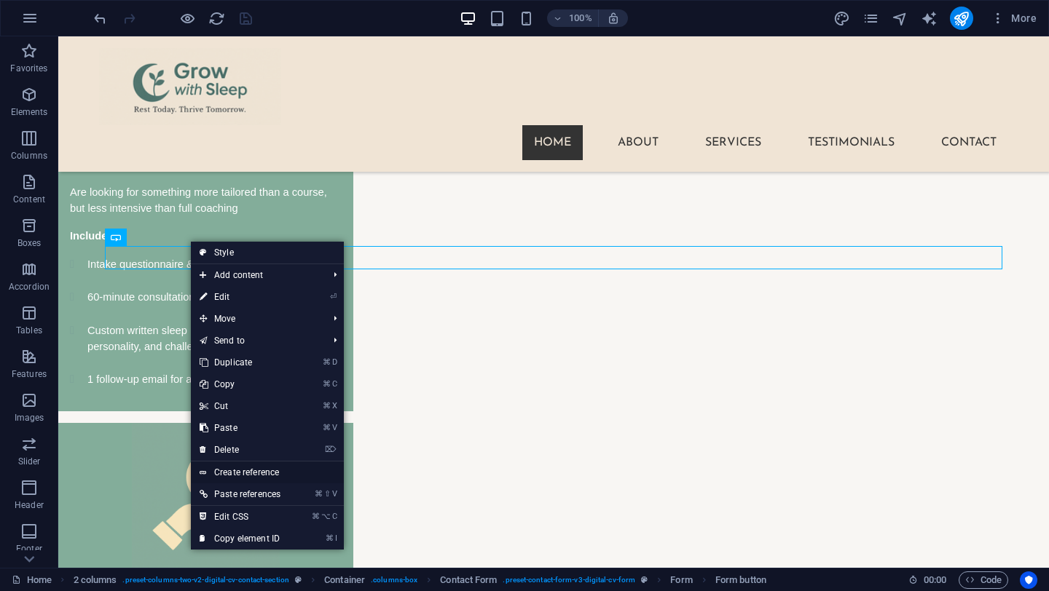
click at [285, 474] on link "Create reference" at bounding box center [267, 473] width 153 height 22
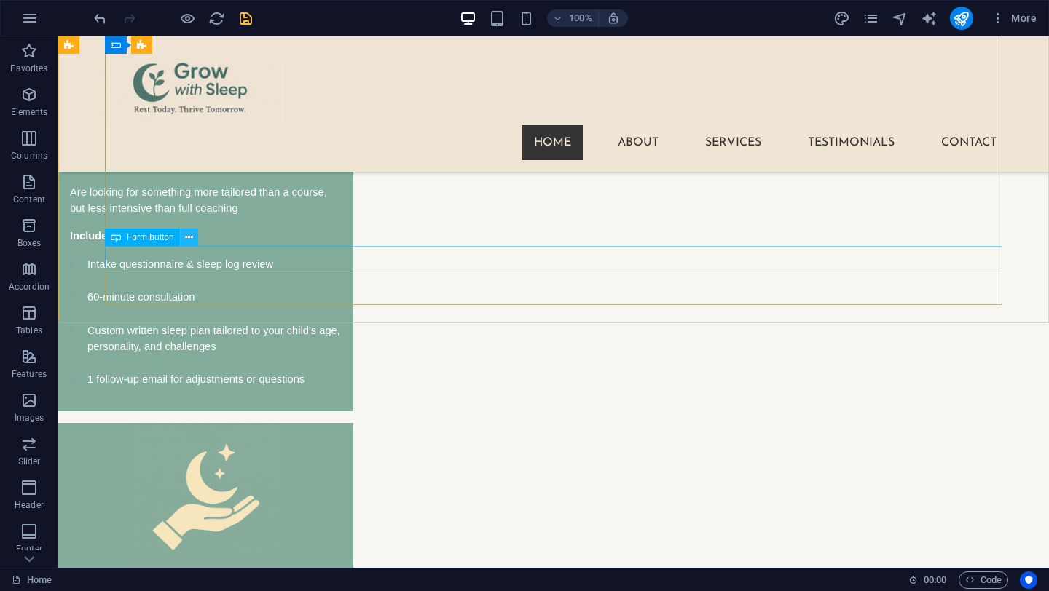
click at [188, 236] on icon at bounding box center [189, 237] width 8 height 15
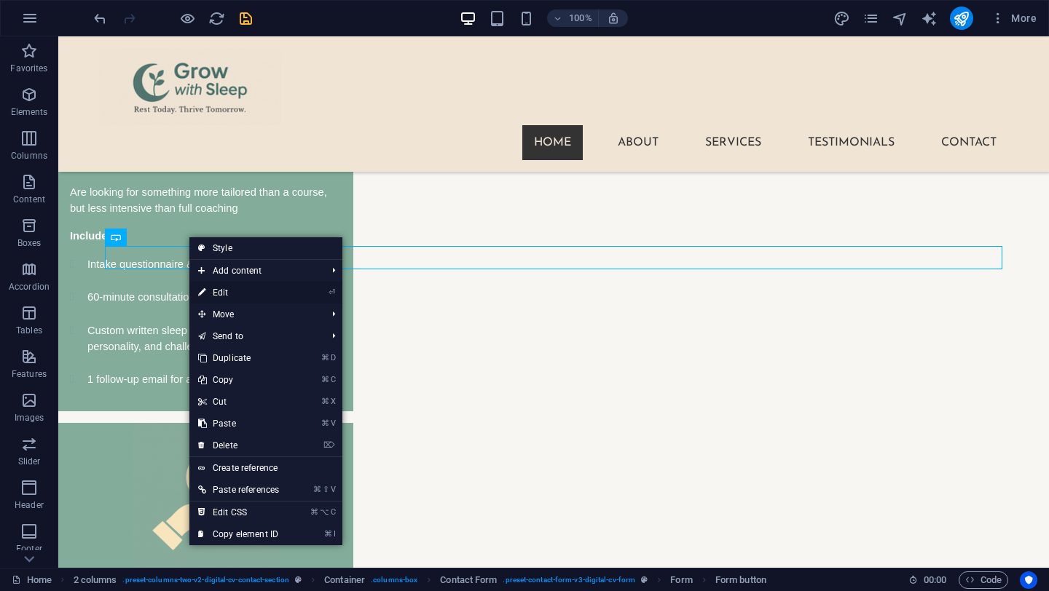
click at [247, 293] on link "⏎ Edit" at bounding box center [238, 293] width 98 height 22
select select "px"
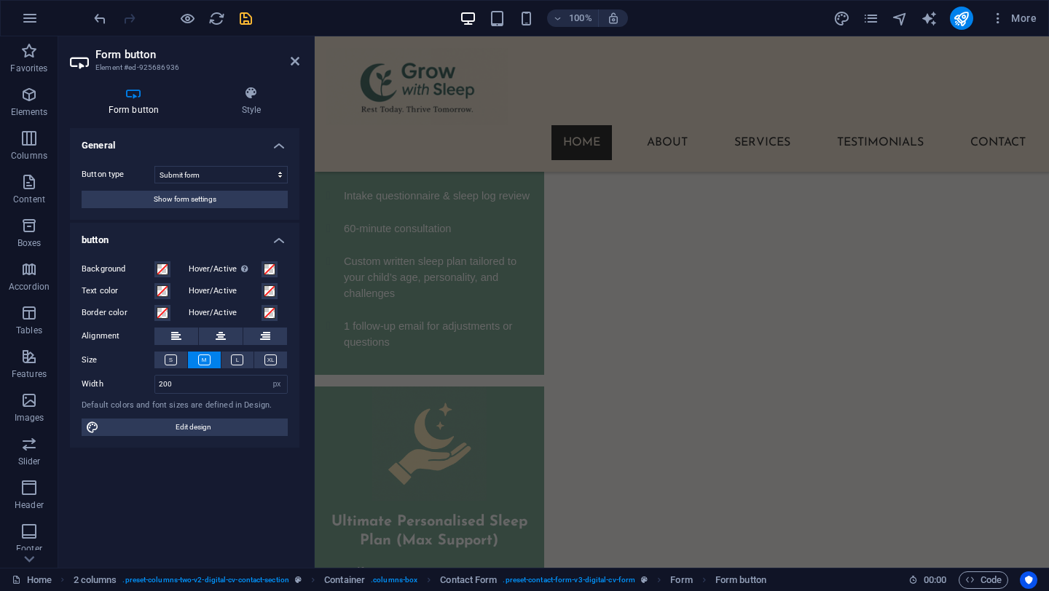
scroll to position [4250, 0]
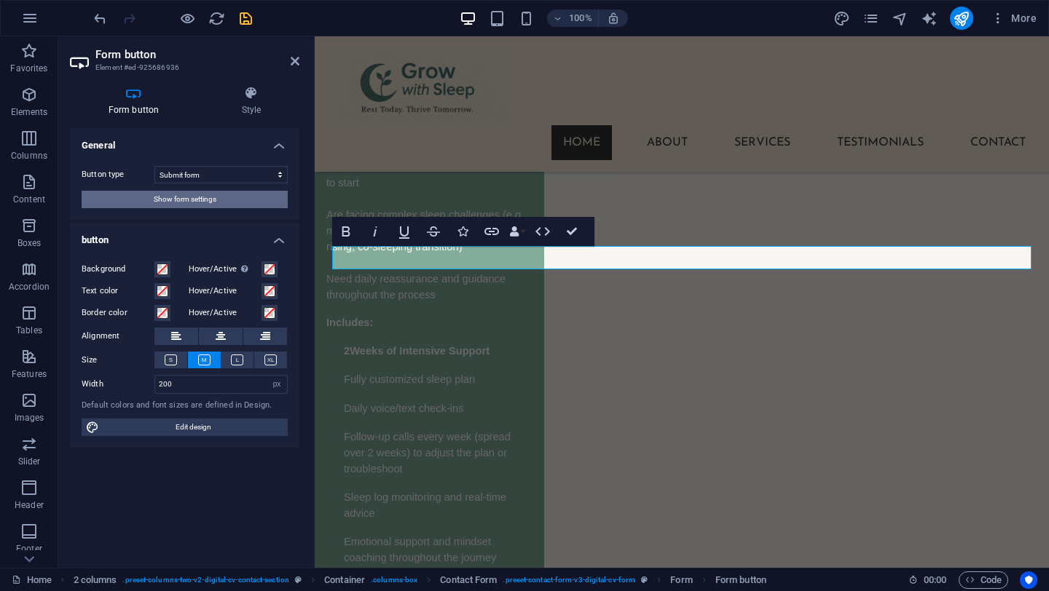
click at [196, 200] on span "Show form settings" at bounding box center [185, 199] width 63 height 17
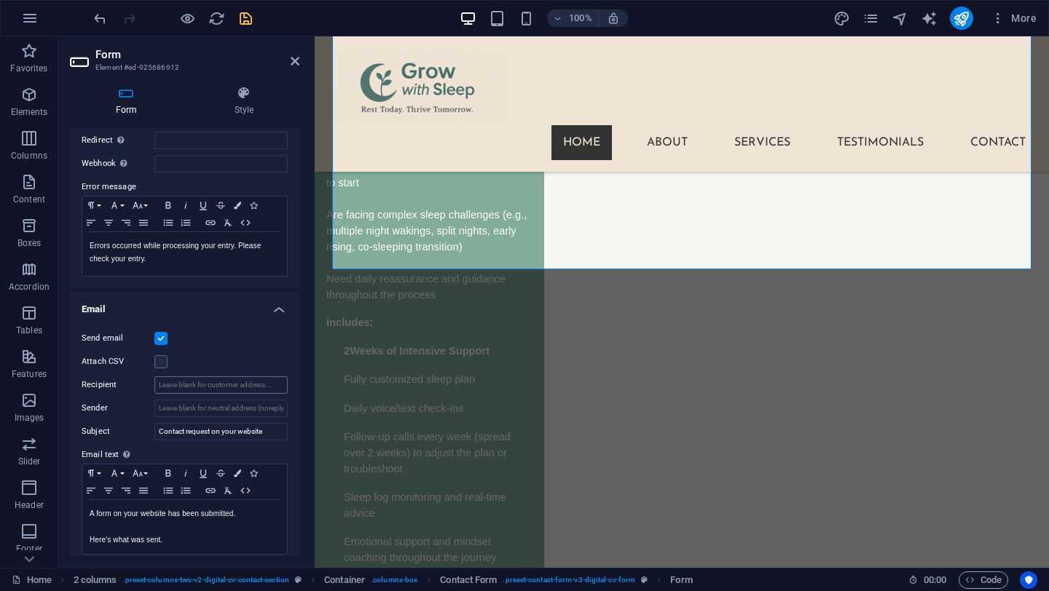
scroll to position [218, 0]
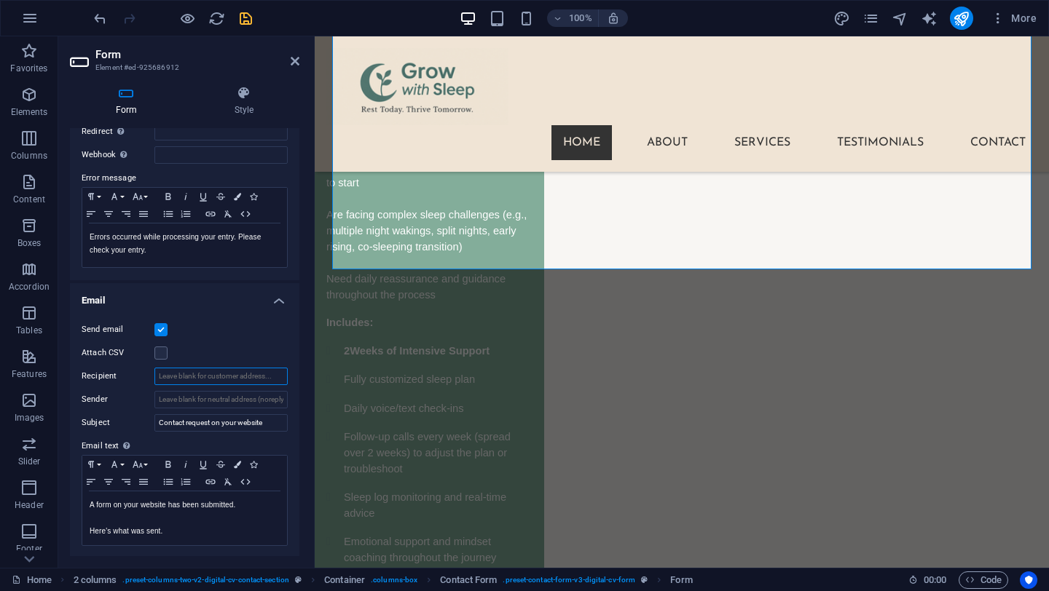
click at [223, 376] on input "Recipient" at bounding box center [220, 376] width 133 height 17
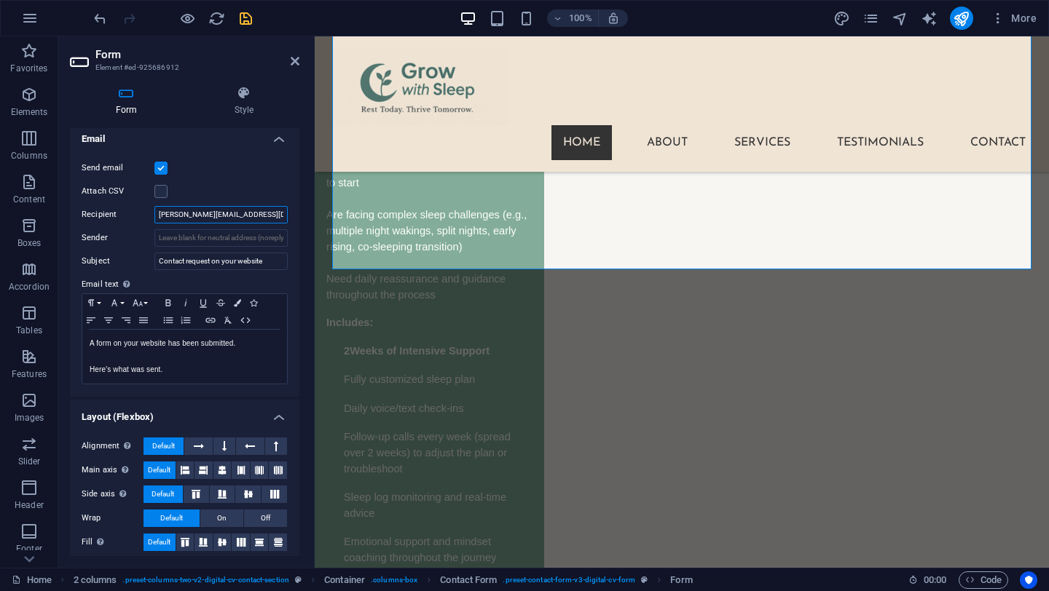
scroll to position [386, 0]
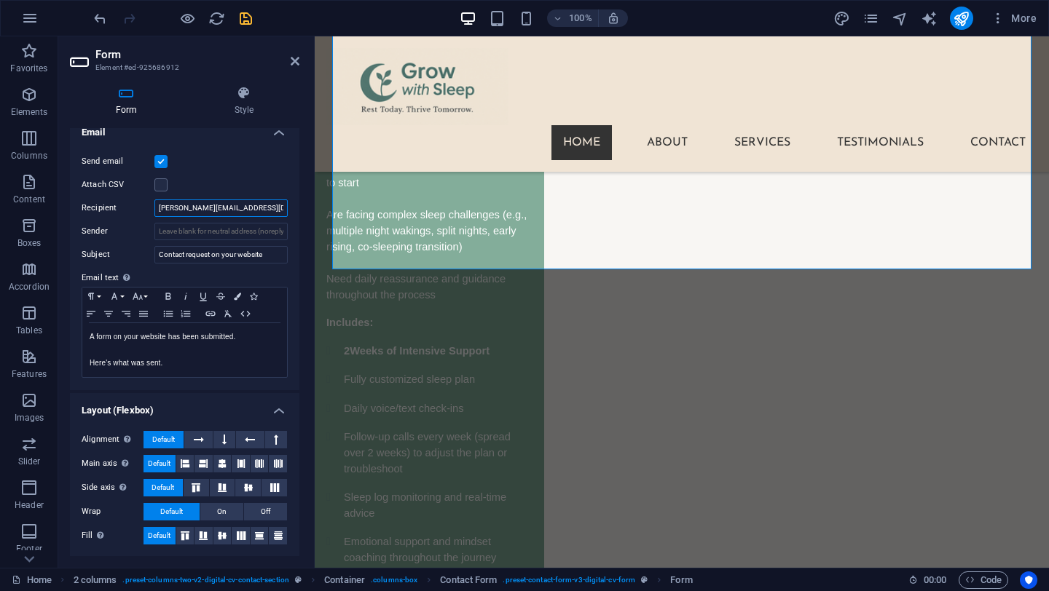
type input "[PERSON_NAME][EMAIL_ADDRESS][DOMAIN_NAME]"
click at [248, 158] on div "Send email" at bounding box center [185, 161] width 206 height 17
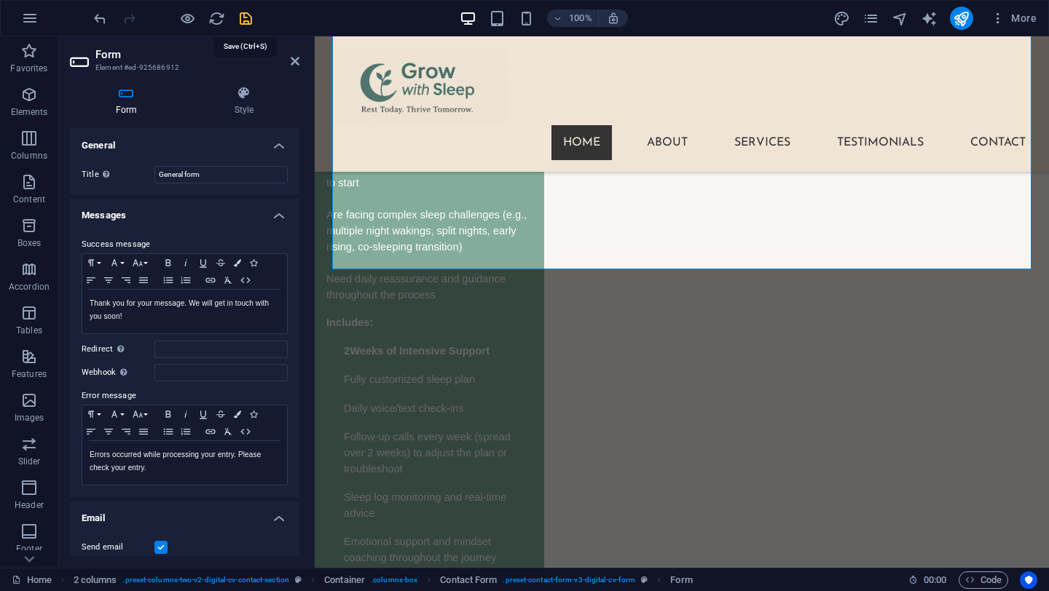
click at [245, 17] on icon "save" at bounding box center [245, 18] width 17 height 17
checkbox input "false"
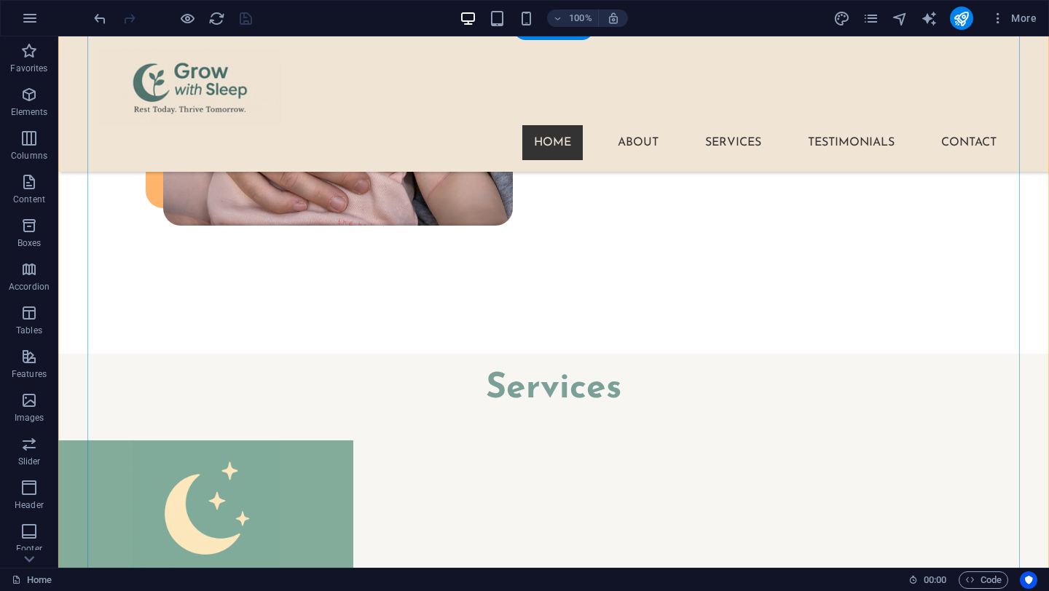
scroll to position [2693, 0]
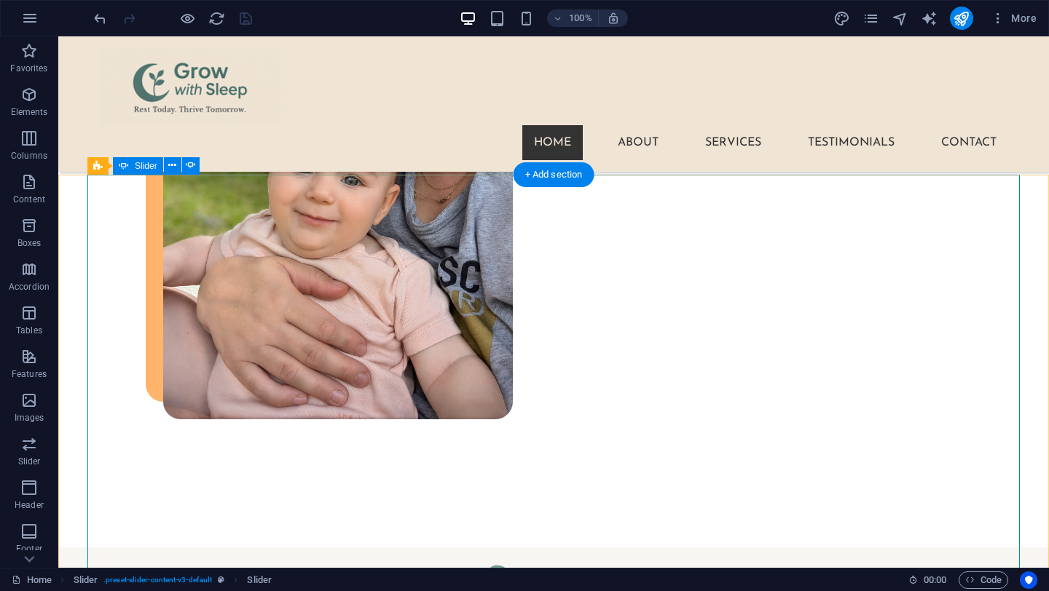
scroll to position [2740, 0]
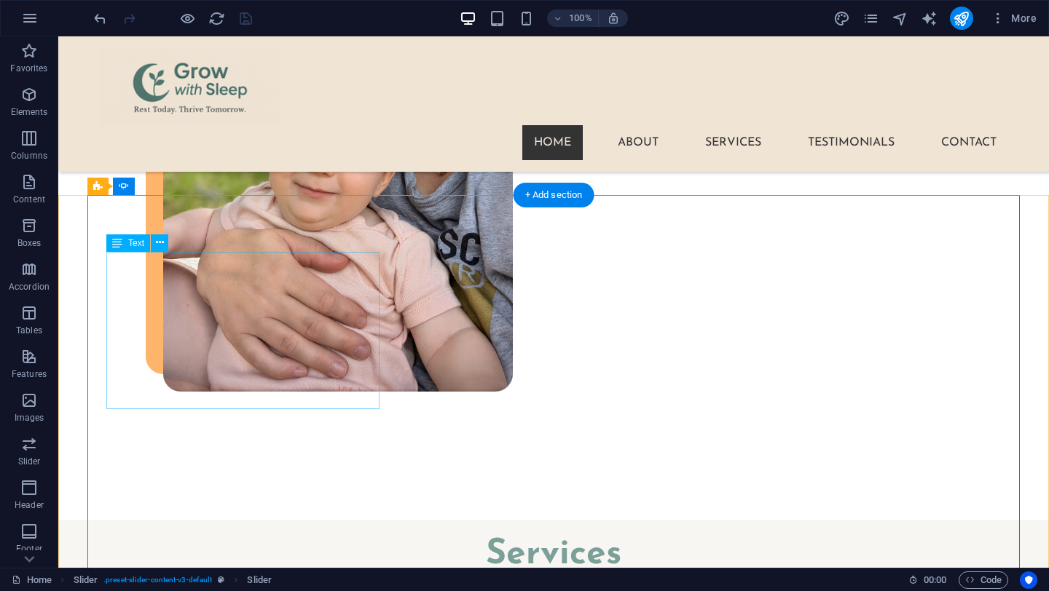
scroll to position [2517, 0]
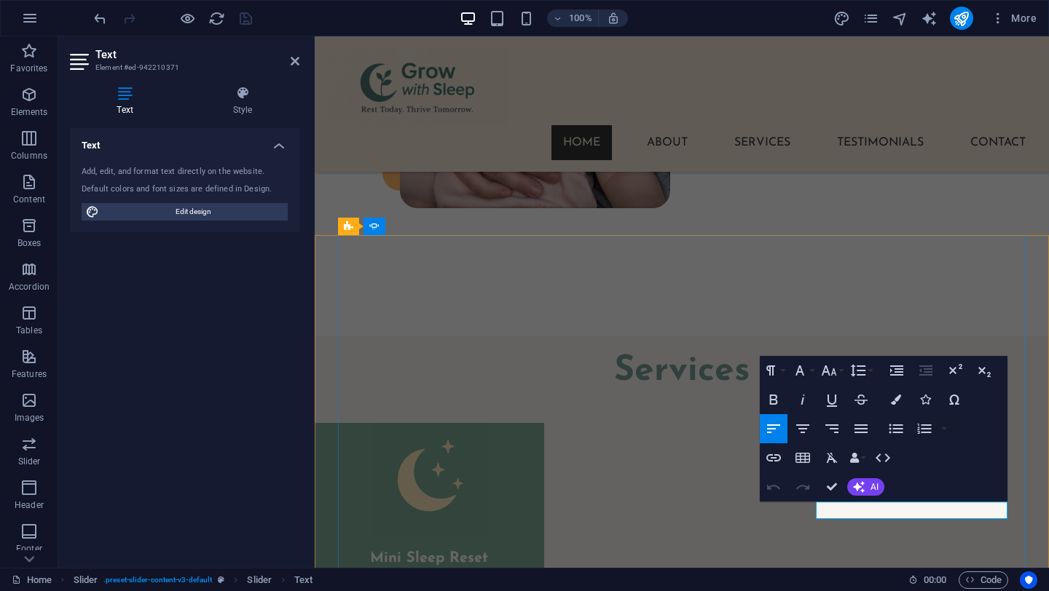
drag, startPoint x: 920, startPoint y: 510, endPoint x: 957, endPoint y: 509, distance: 37.2
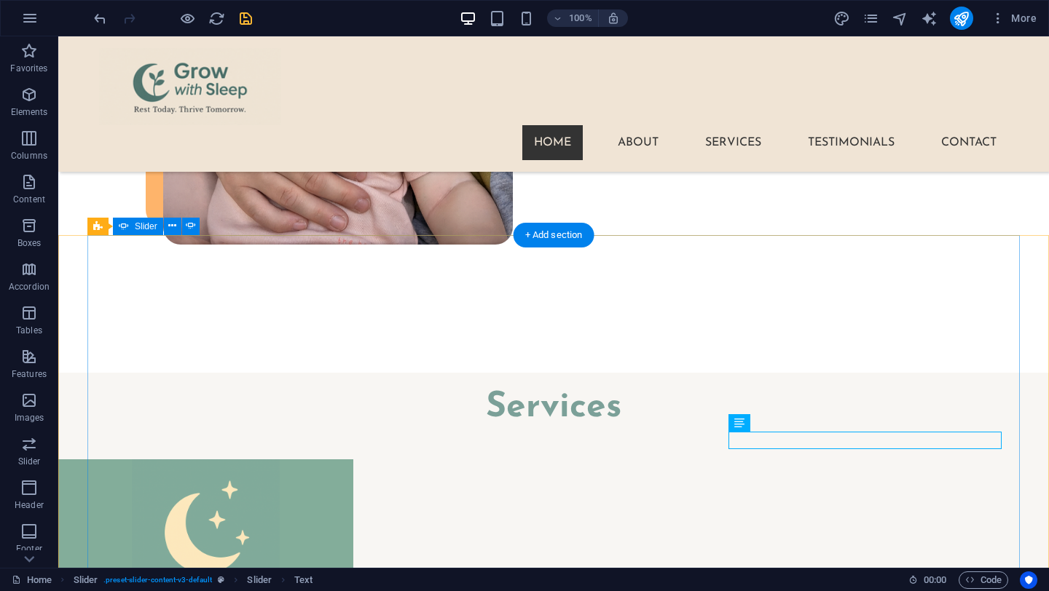
scroll to position [2485, 0]
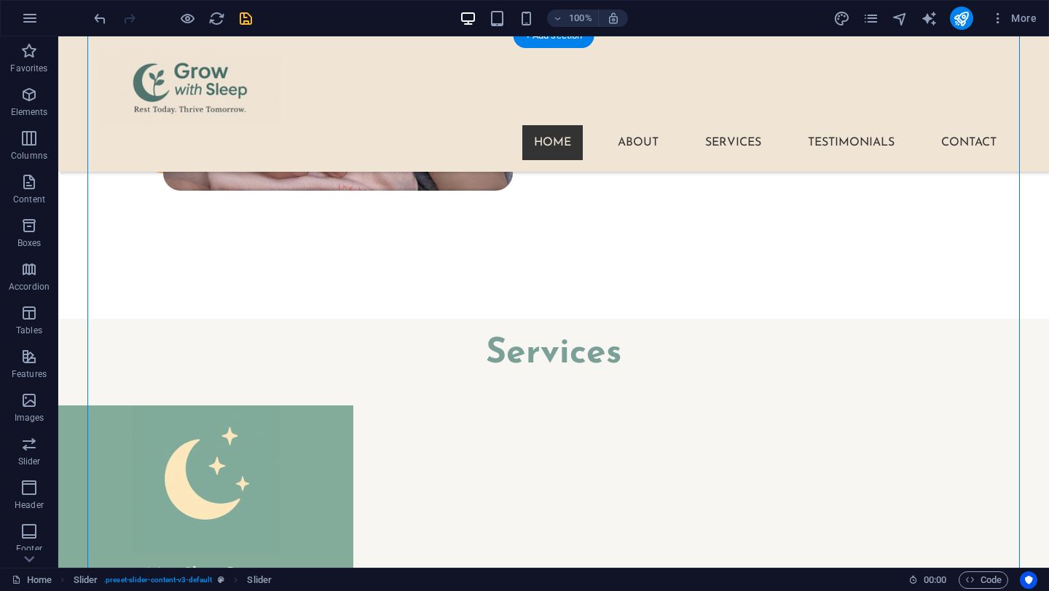
scroll to position [2744, 0]
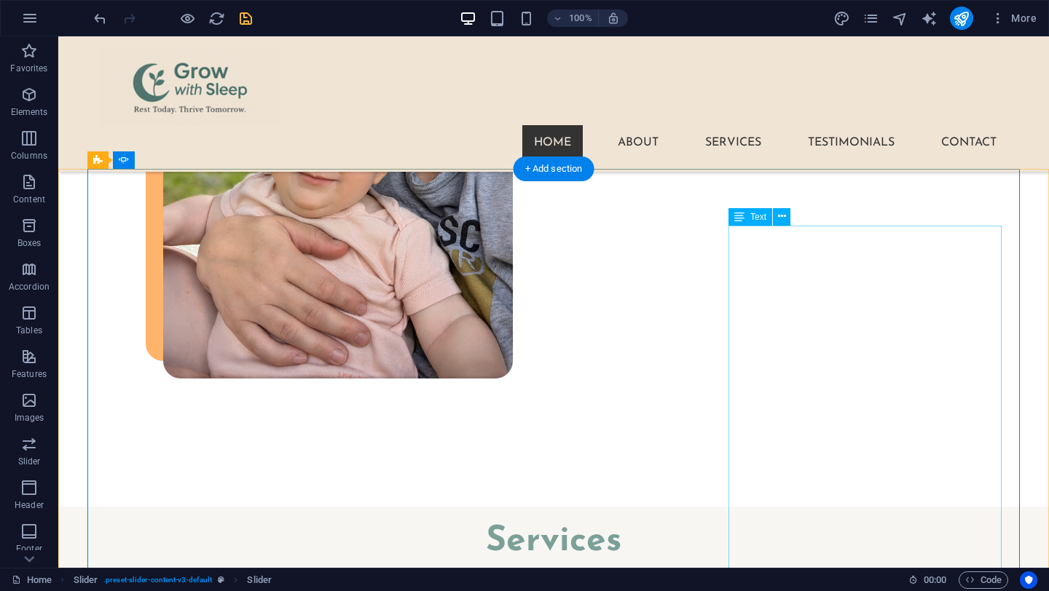
scroll to position [2501, 0]
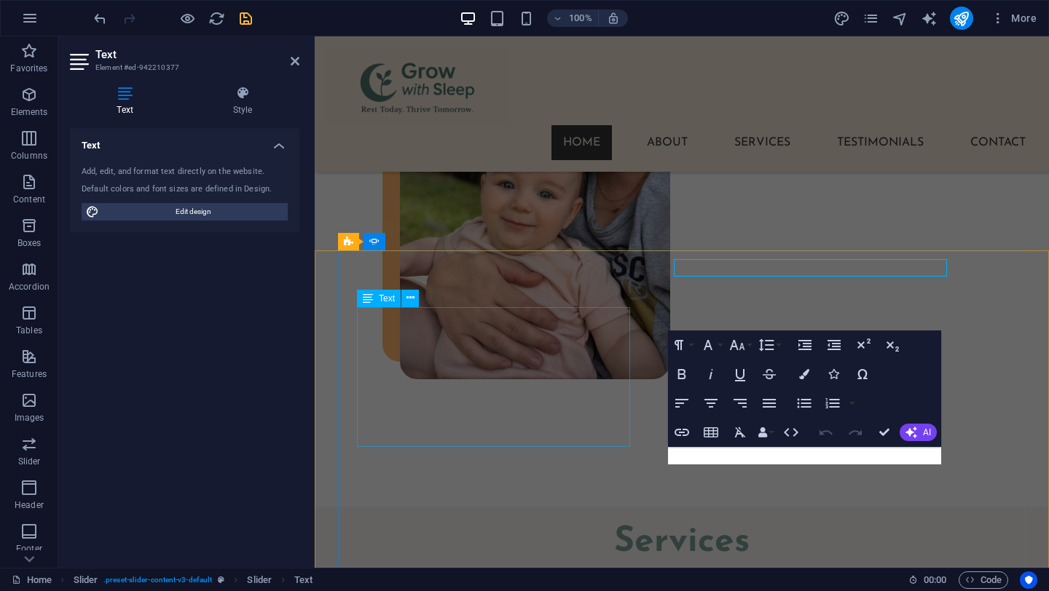
scroll to position [2657, 0]
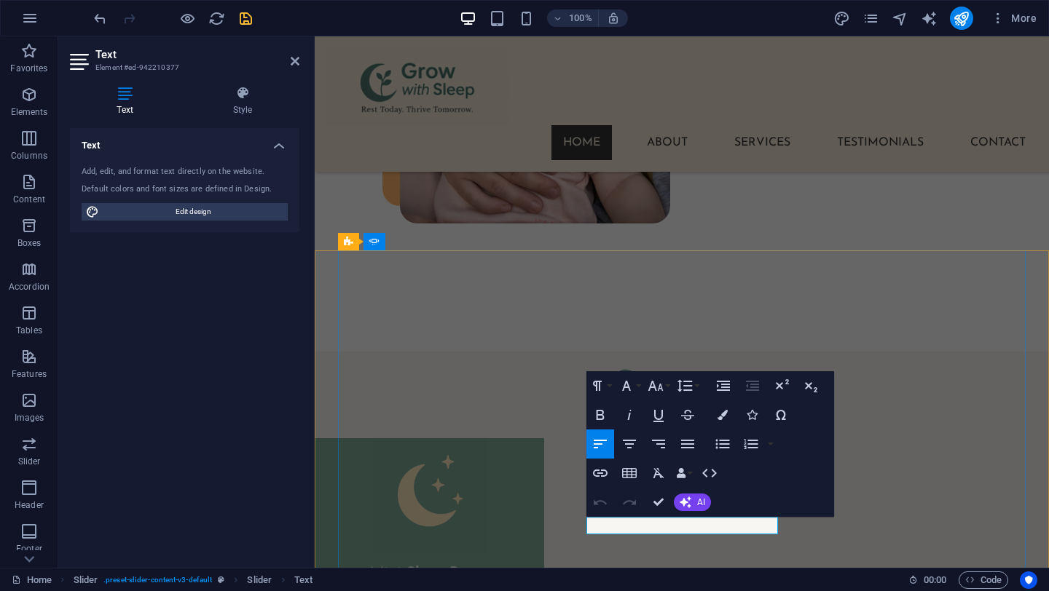
drag, startPoint x: 685, startPoint y: 527, endPoint x: 769, endPoint y: 525, distance: 84.5
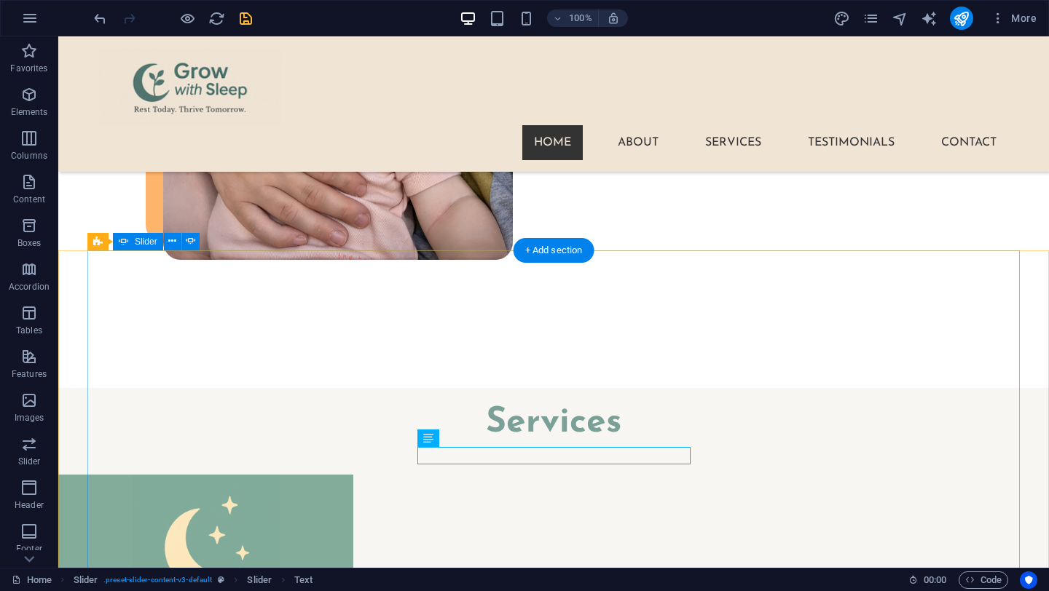
scroll to position [2470, 0]
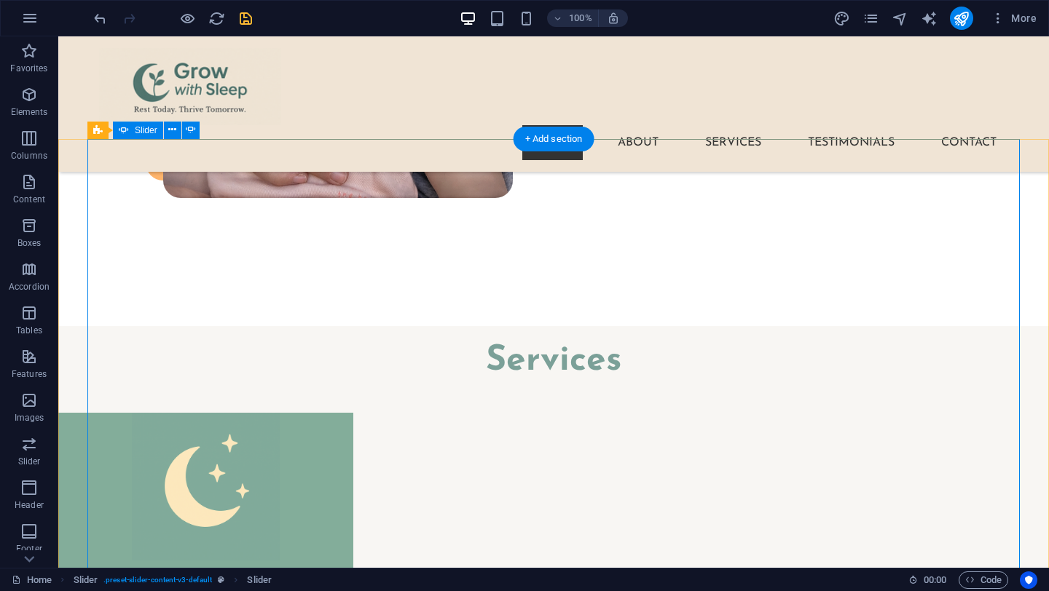
scroll to position [2748, 0]
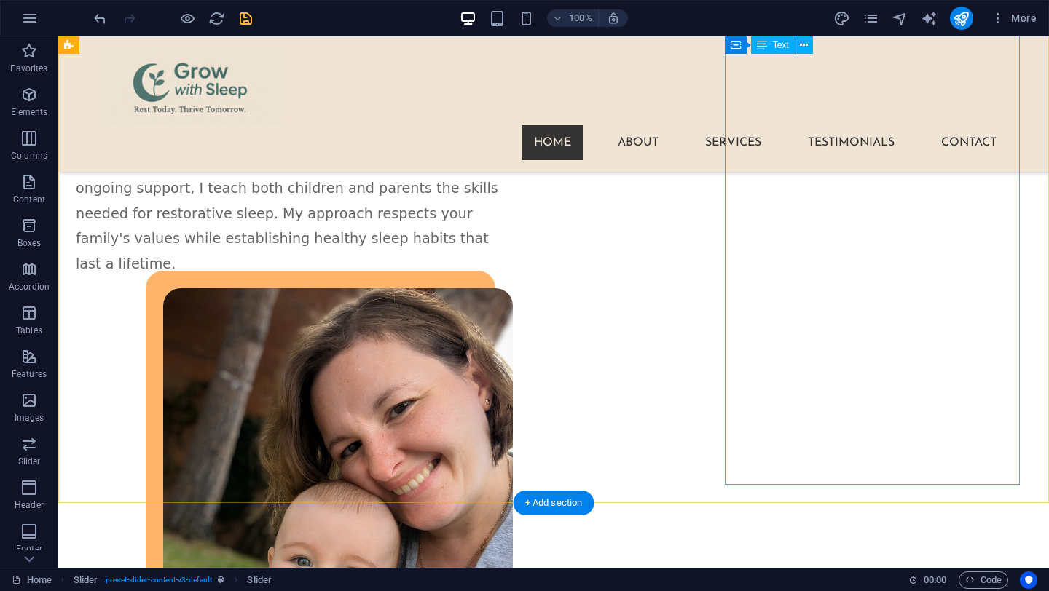
scroll to position [2067, 0]
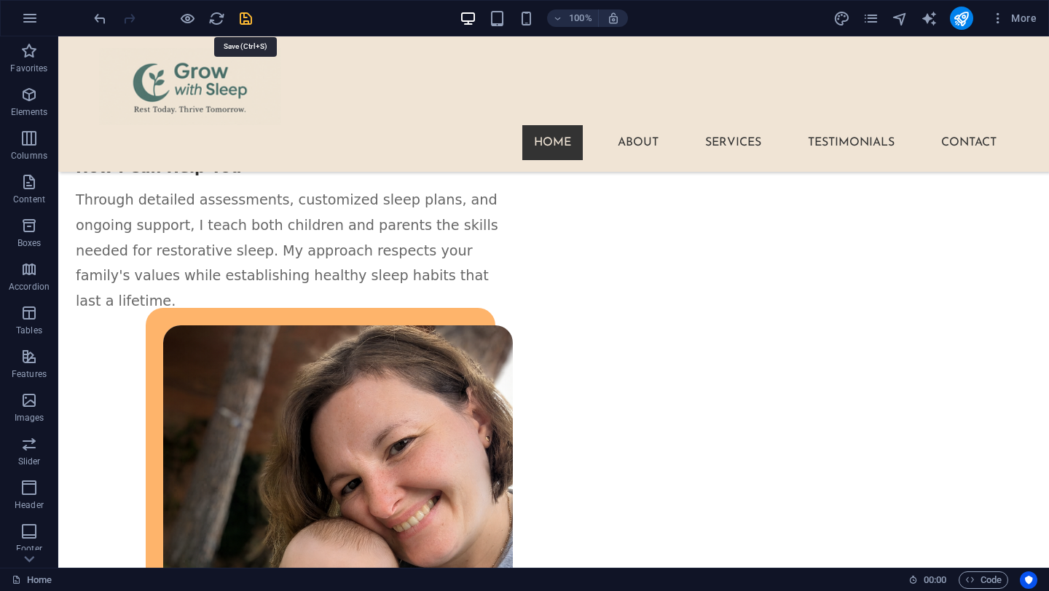
click at [239, 16] on icon "save" at bounding box center [245, 18] width 17 height 17
checkbox input "false"
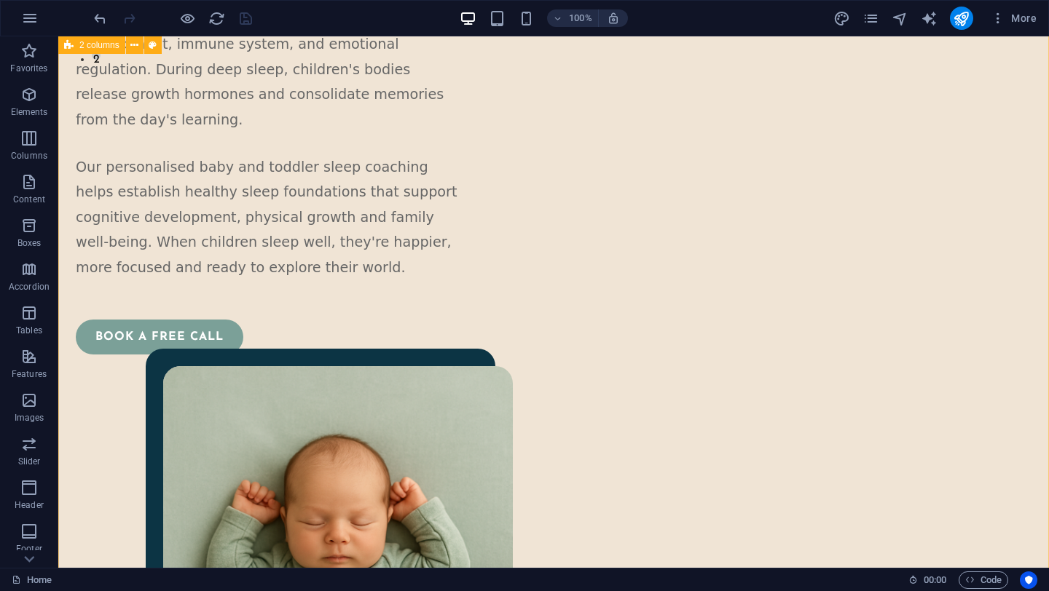
scroll to position [0, 0]
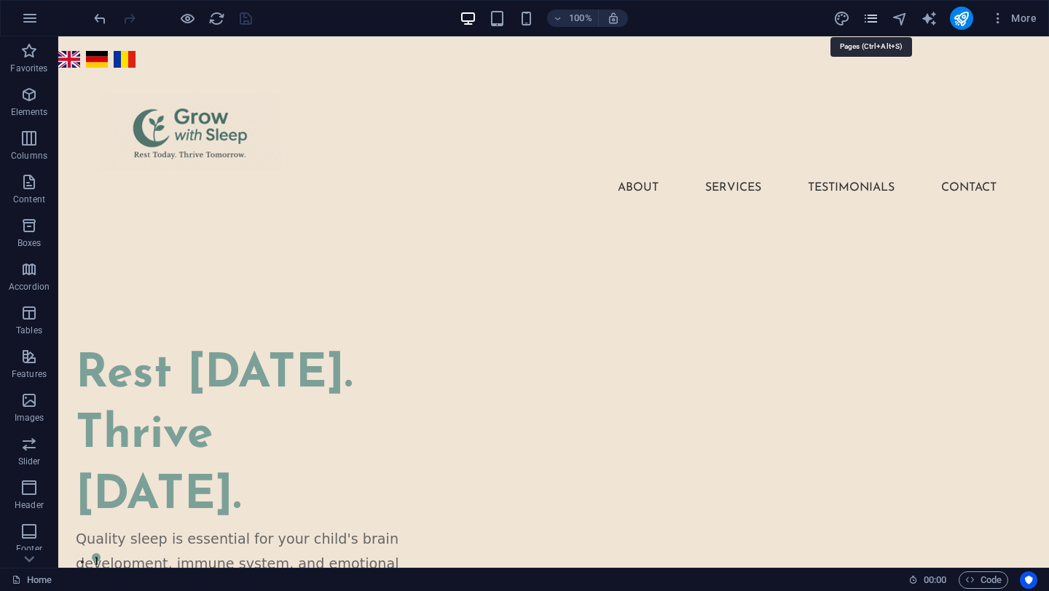
click at [873, 17] on icon "pages" at bounding box center [870, 18] width 17 height 17
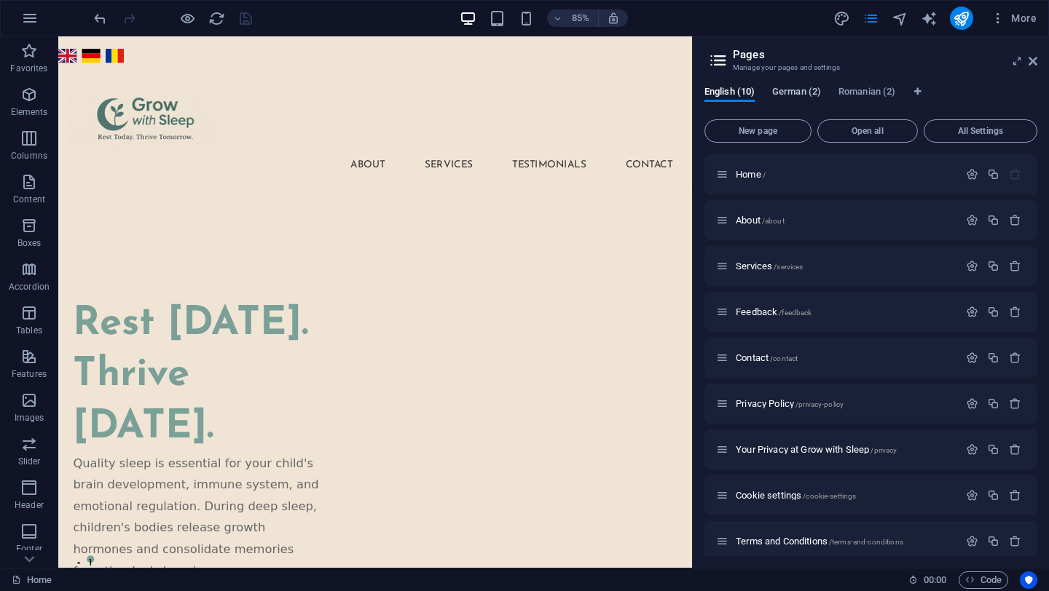
click at [787, 90] on span "German (2)" at bounding box center [796, 93] width 49 height 20
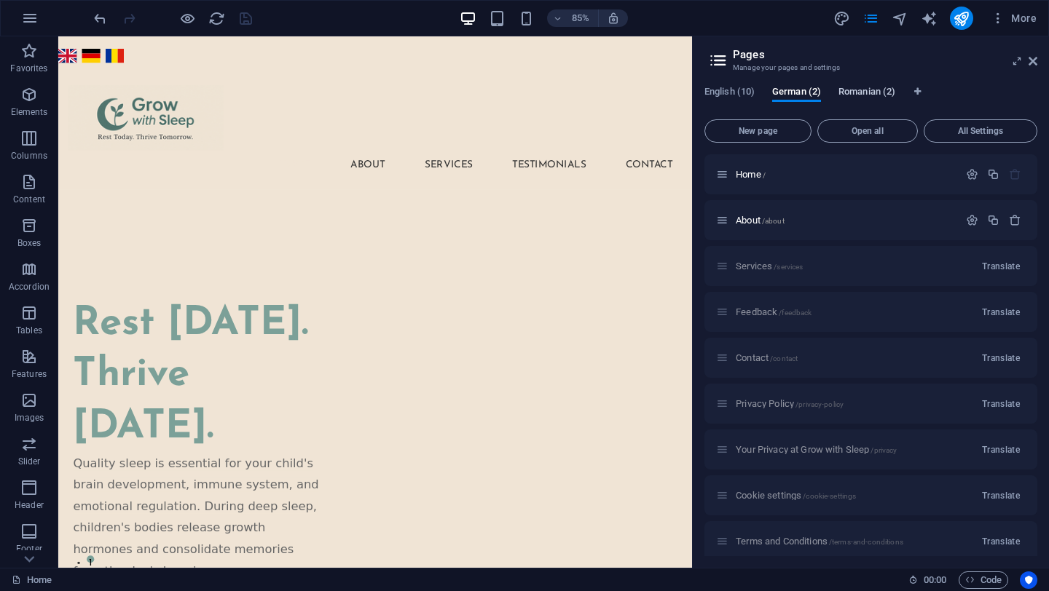
click at [861, 95] on span "Romanian (2)" at bounding box center [866, 93] width 57 height 20
click at [755, 176] on span "Home /" at bounding box center [751, 174] width 30 height 11
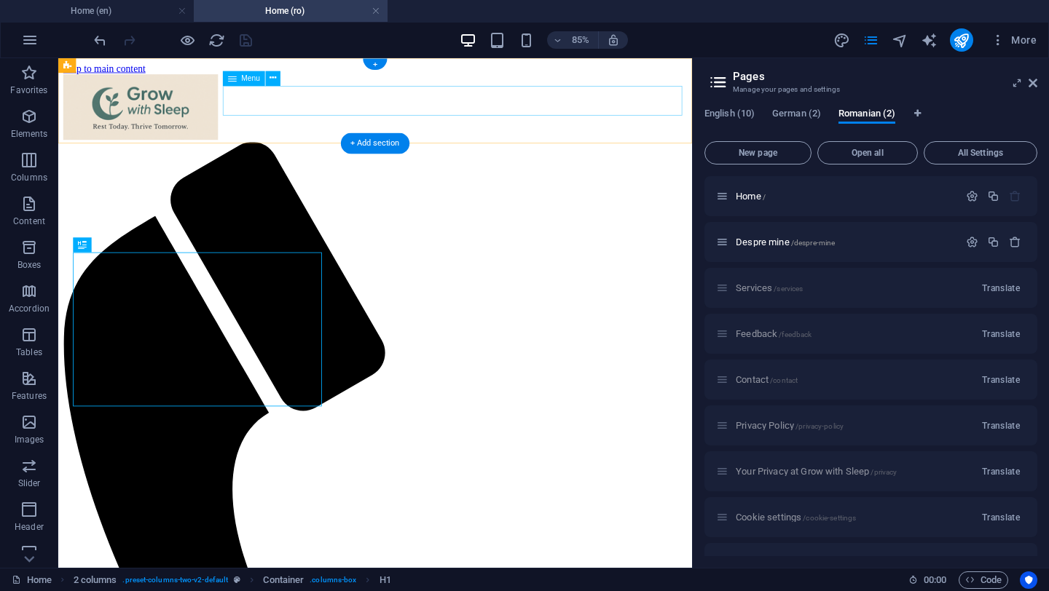
select select
select select "1"
select select
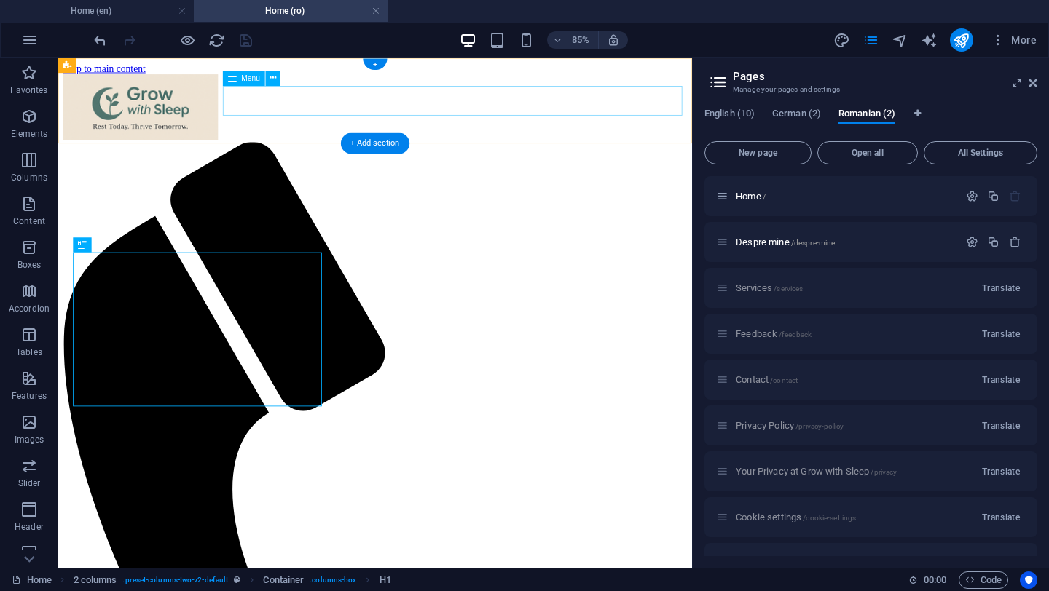
select select "2"
select select
select select "3"
select select
select select "4"
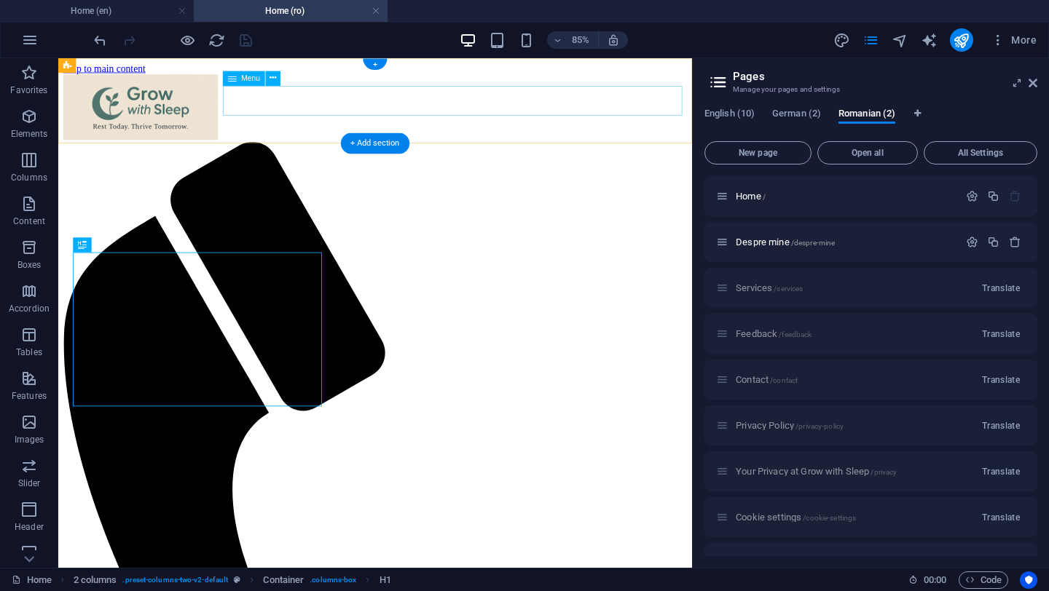
select select
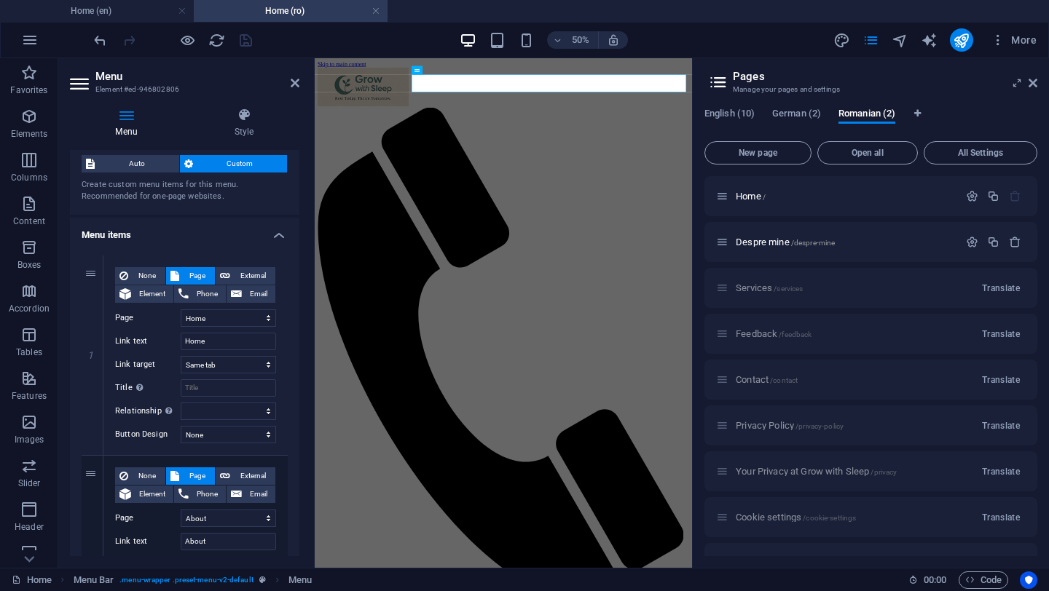
scroll to position [36, 0]
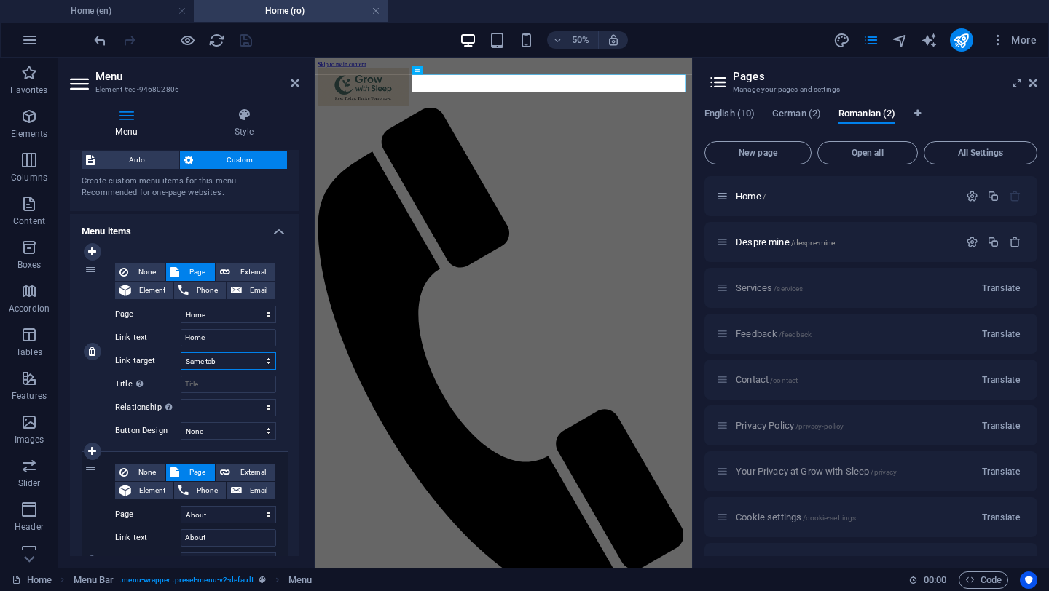
click at [222, 363] on select "New tab Same tab Overlay" at bounding box center [228, 361] width 95 height 17
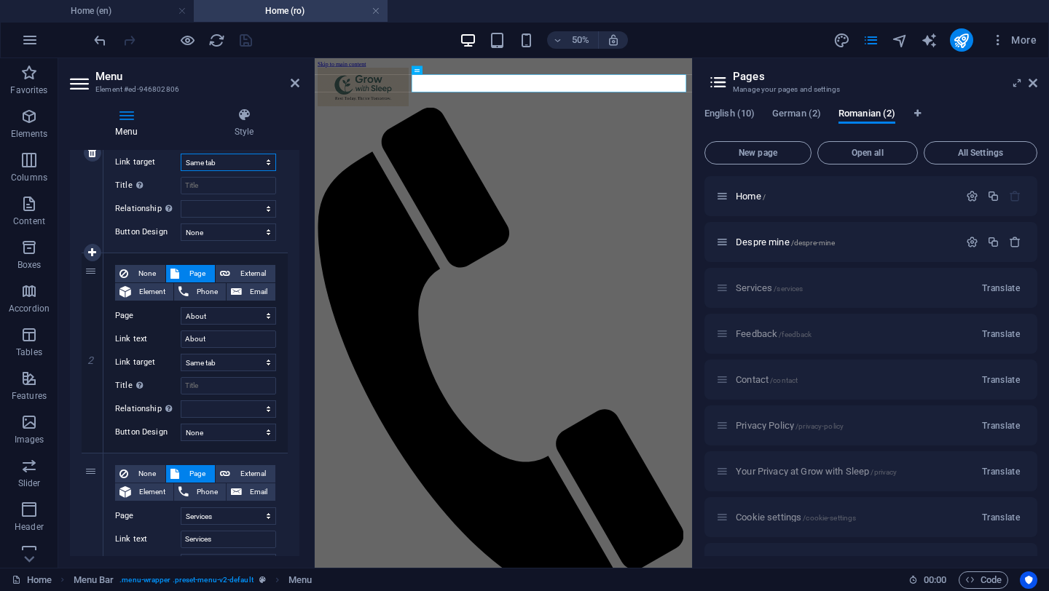
scroll to position [233, 0]
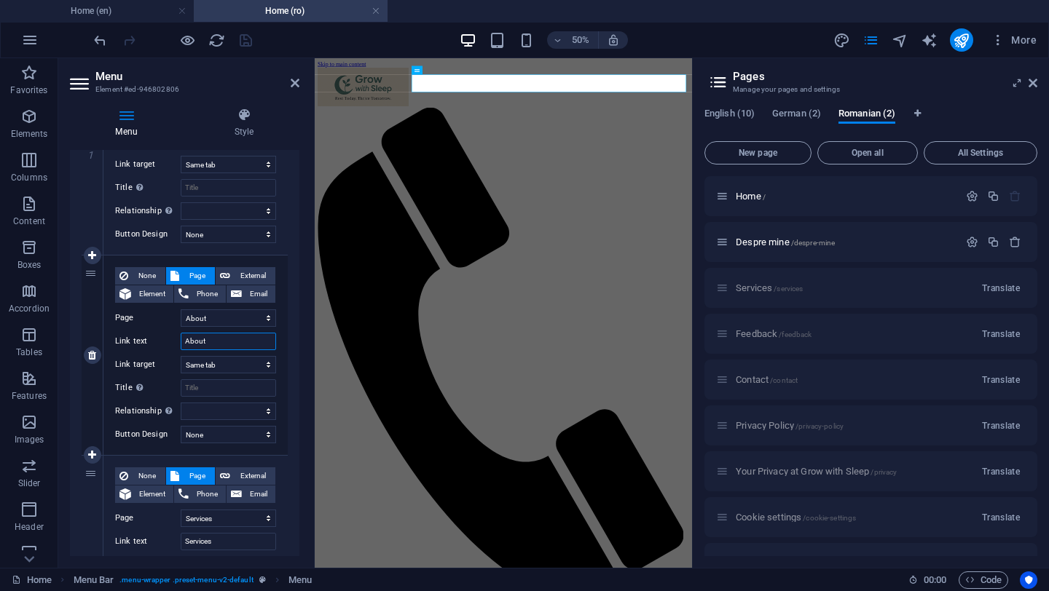
click at [198, 342] on input "About" at bounding box center [228, 341] width 95 height 17
click at [295, 83] on icon at bounding box center [295, 83] width 9 height 12
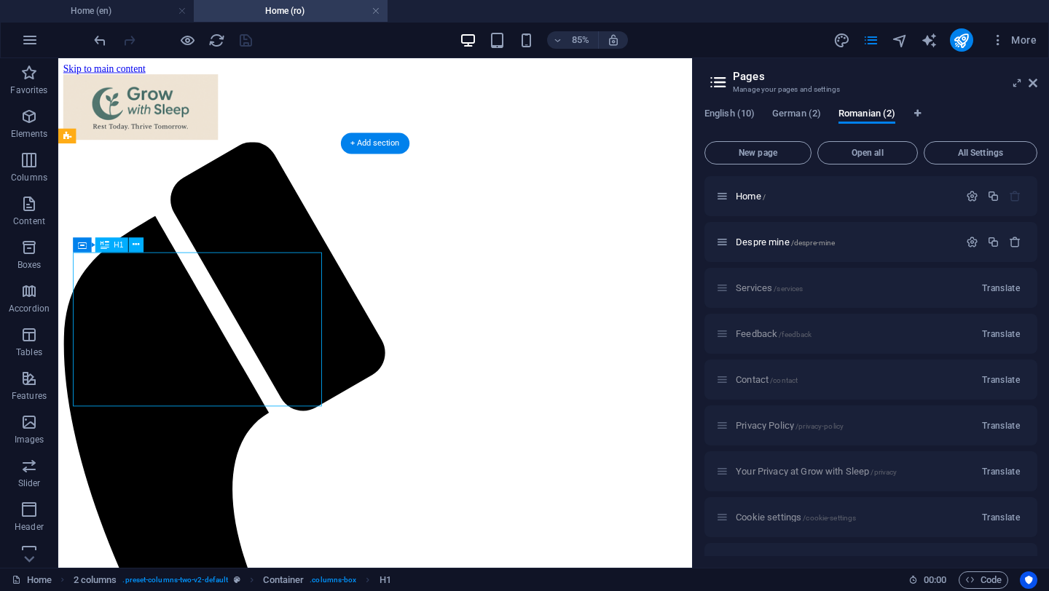
click at [1034, 81] on icon at bounding box center [1033, 83] width 9 height 12
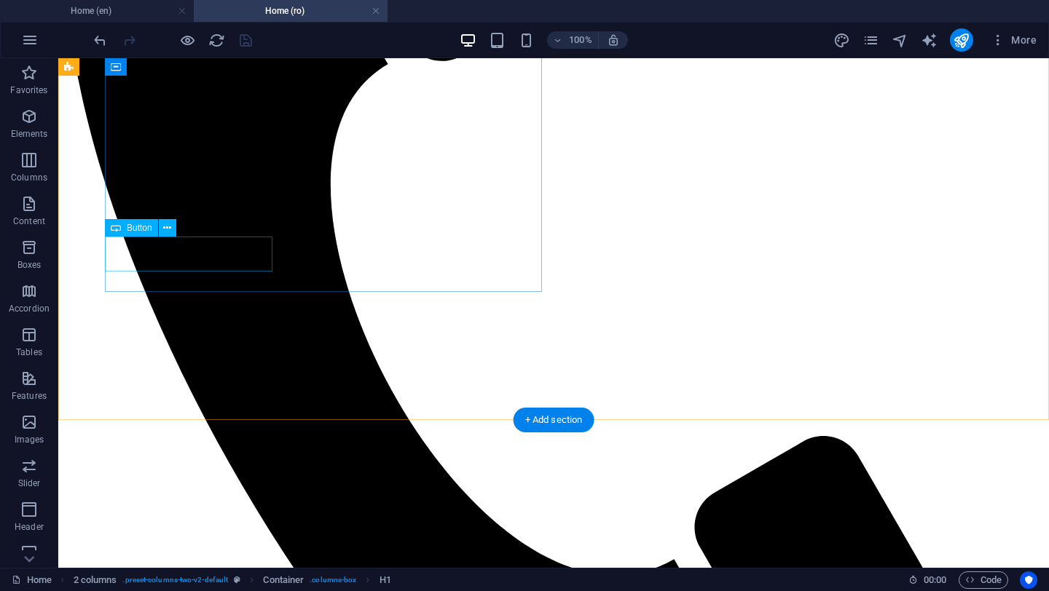
scroll to position [0, 0]
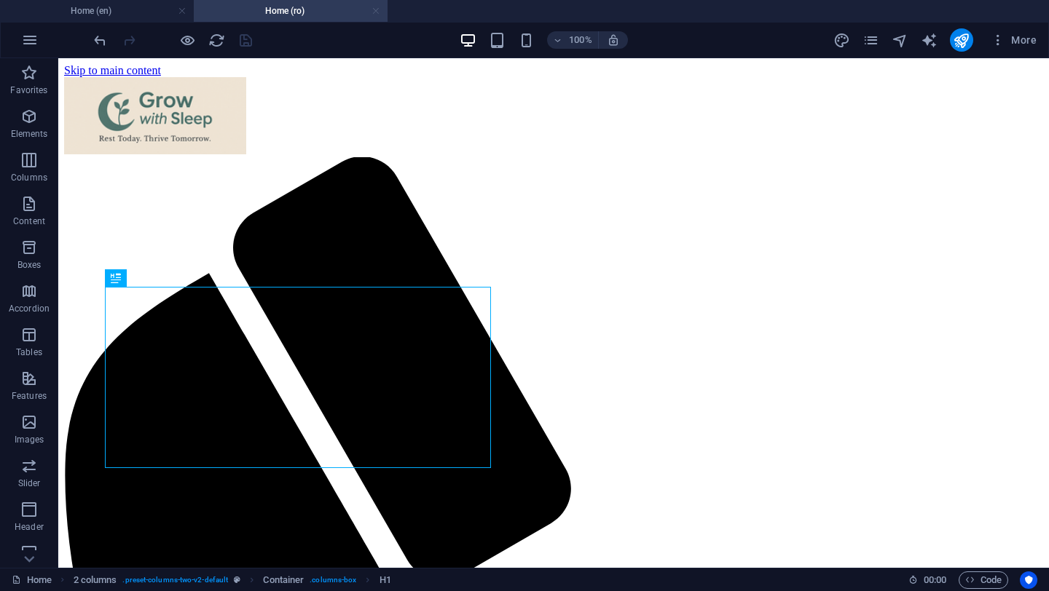
click at [376, 10] on link at bounding box center [375, 11] width 9 height 14
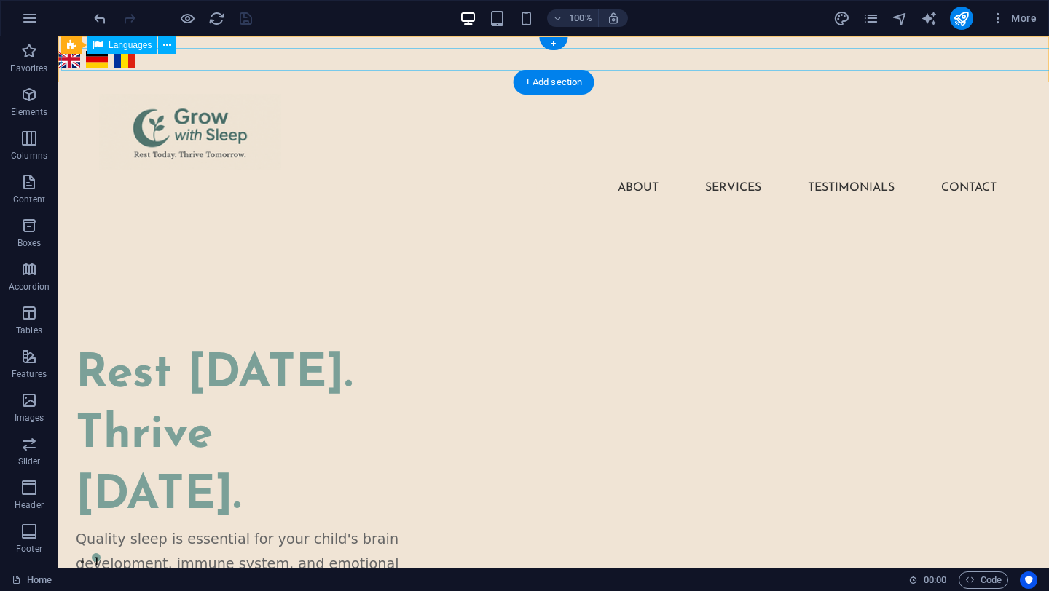
click at [223, 66] on div "English Deutsch limba română" at bounding box center [553, 59] width 996 height 23
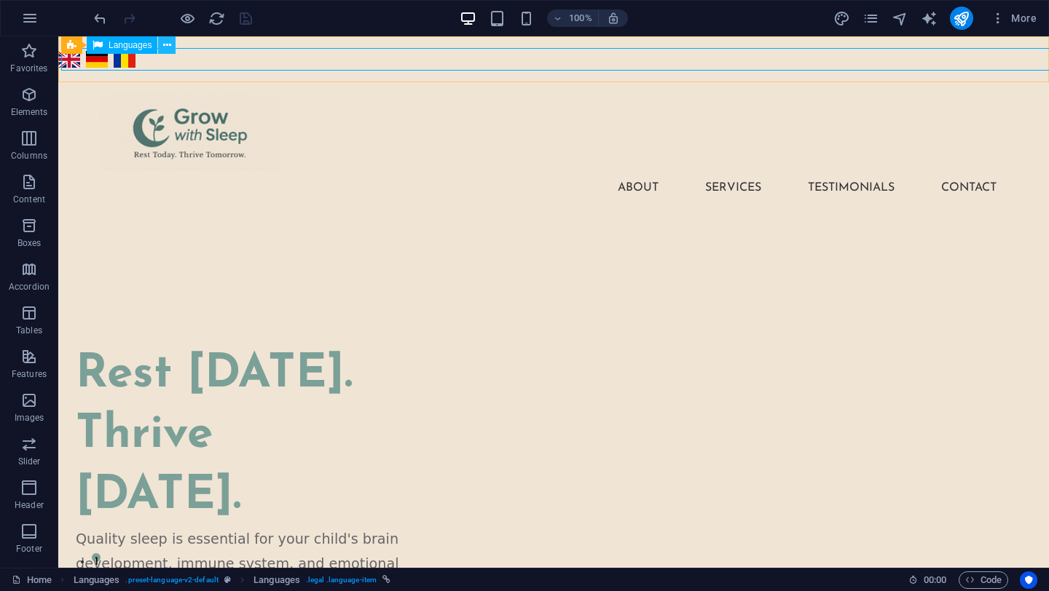
click at [172, 41] on button at bounding box center [166, 44] width 17 height 17
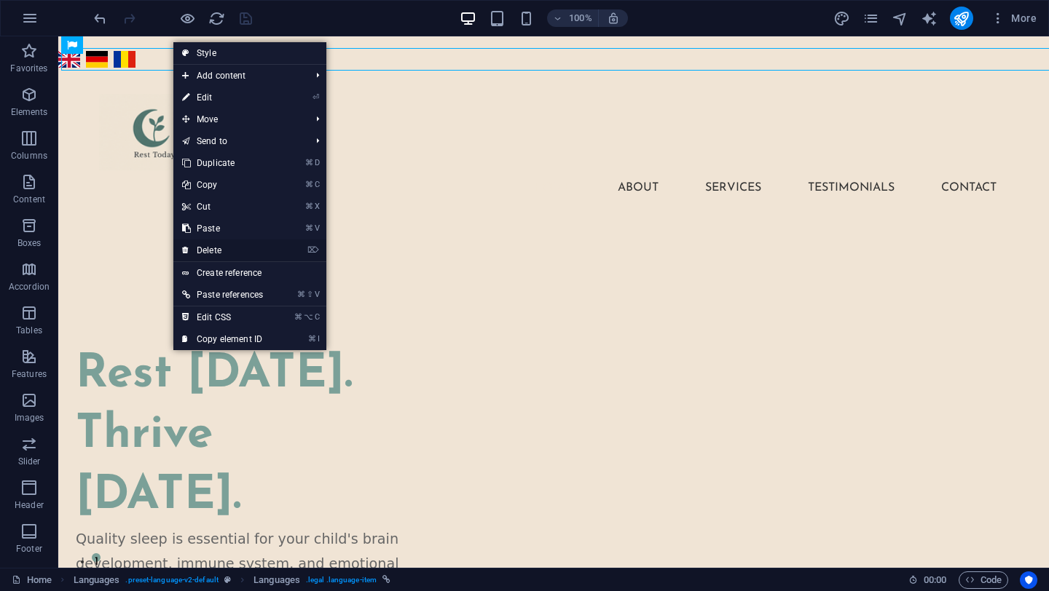
click at [207, 249] on link "⌦ Delete" at bounding box center [222, 251] width 98 height 22
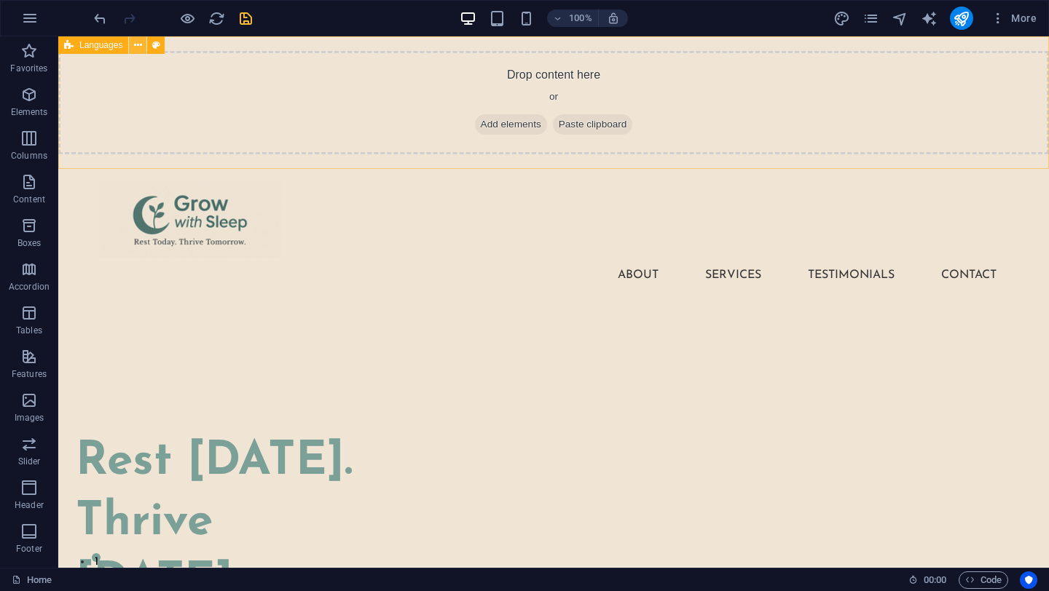
click at [138, 43] on icon at bounding box center [138, 45] width 8 height 15
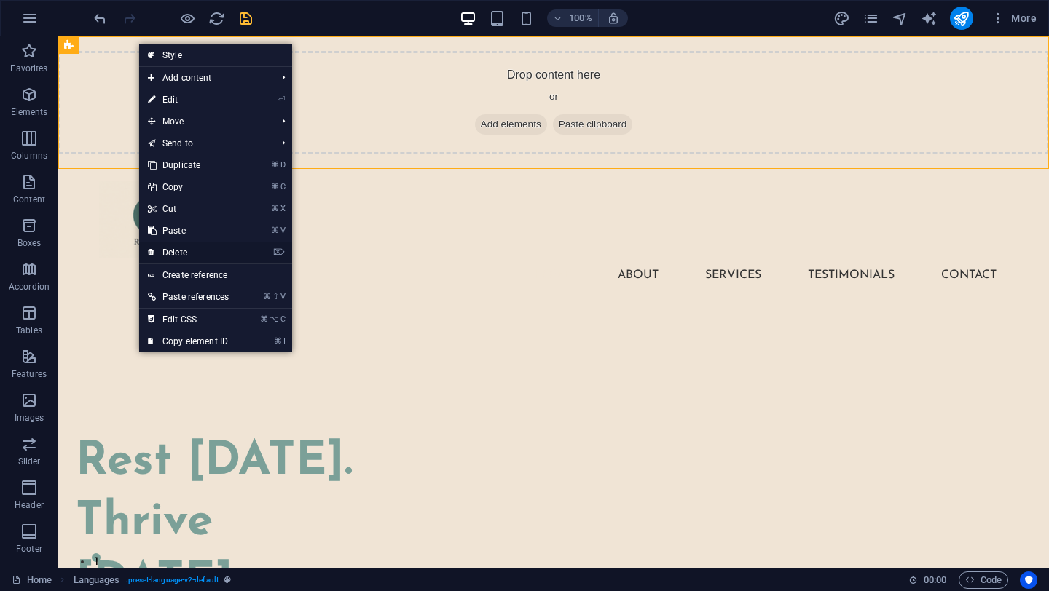
click at [190, 251] on link "⌦ Delete" at bounding box center [188, 253] width 98 height 22
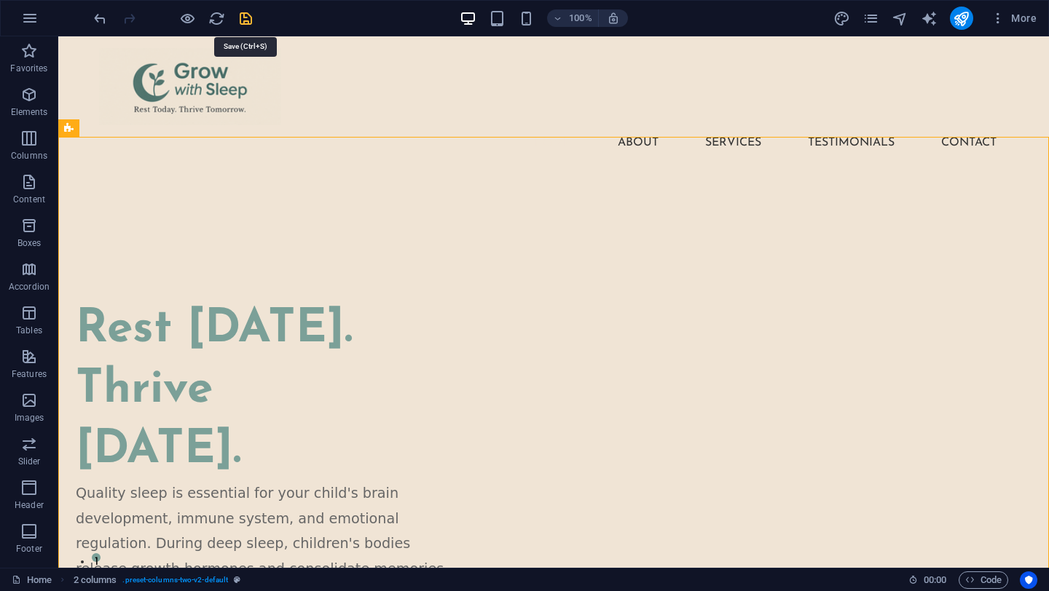
click at [246, 18] on icon "save" at bounding box center [245, 18] width 17 height 17
checkbox input "false"
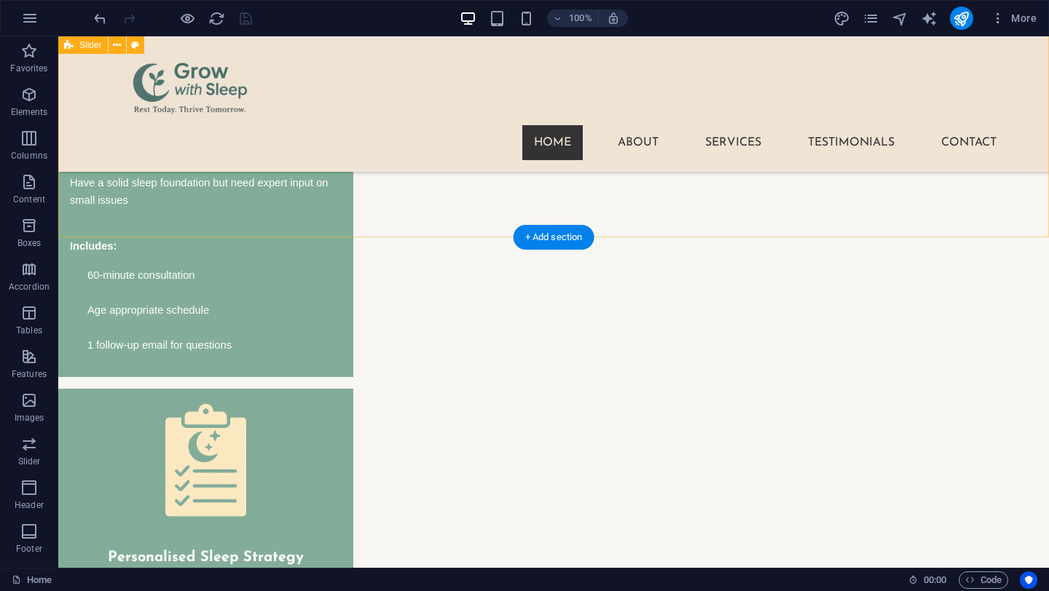
scroll to position [3333, 0]
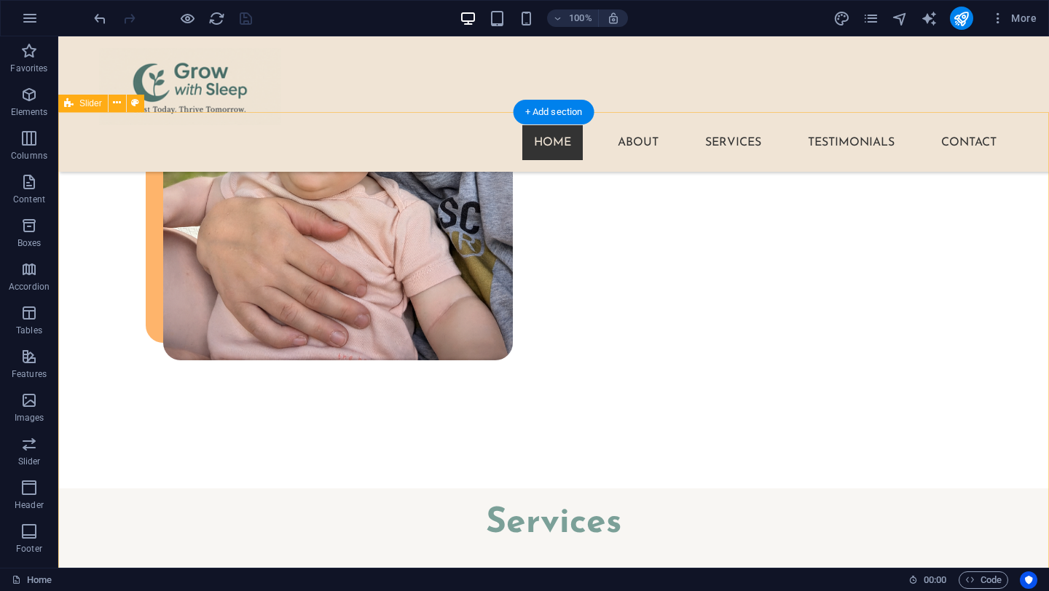
scroll to position [2452, 0]
